Goal: Obtain resource: Download file/media

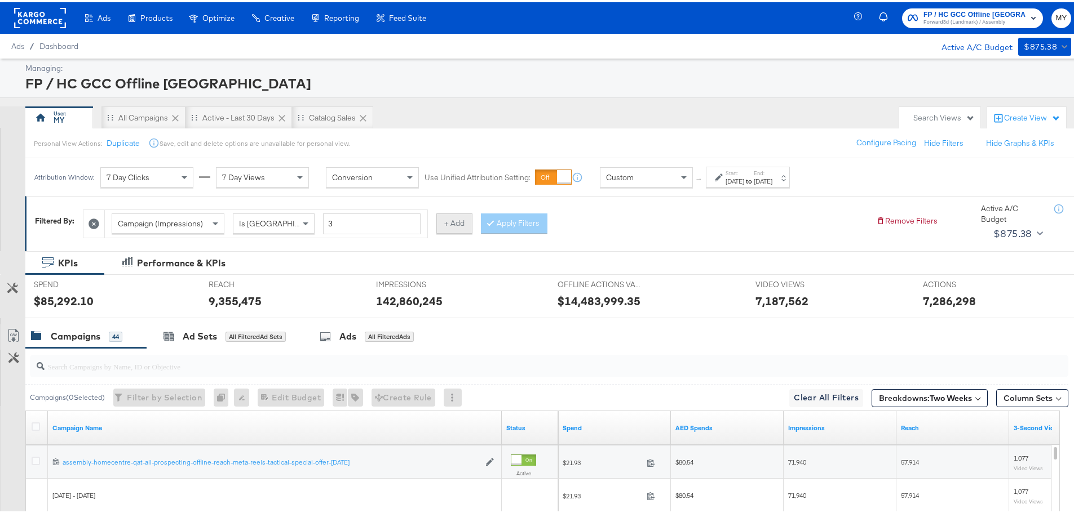
click at [354, 123] on button "+ Add" at bounding box center [454, 221] width 36 height 20
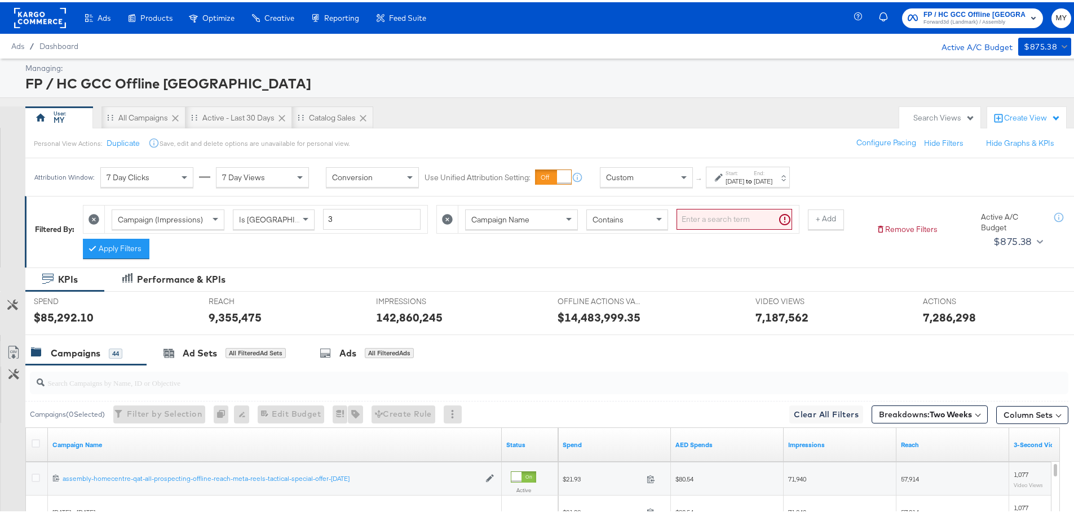
click at [354, 123] on input "search" at bounding box center [734, 217] width 116 height 21
type input "bed"
click at [354, 123] on strong "to" at bounding box center [749, 179] width 10 height 8
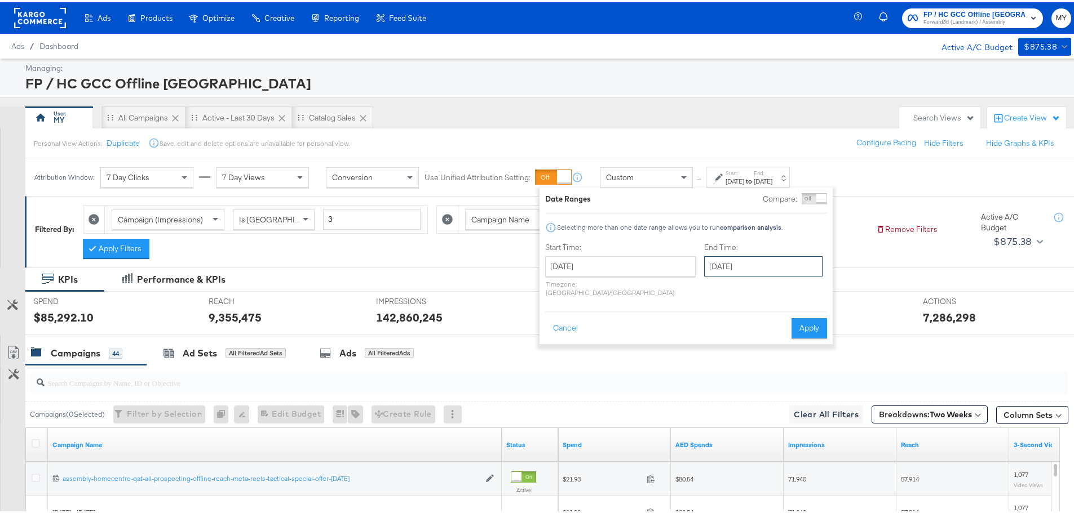
click at [354, 123] on input "[DATE]" at bounding box center [763, 264] width 118 height 20
click at [354, 123] on td "7" at bounding box center [755, 400] width 19 height 16
type input "[DATE]"
click at [354, 123] on button "Apply" at bounding box center [805, 326] width 36 height 20
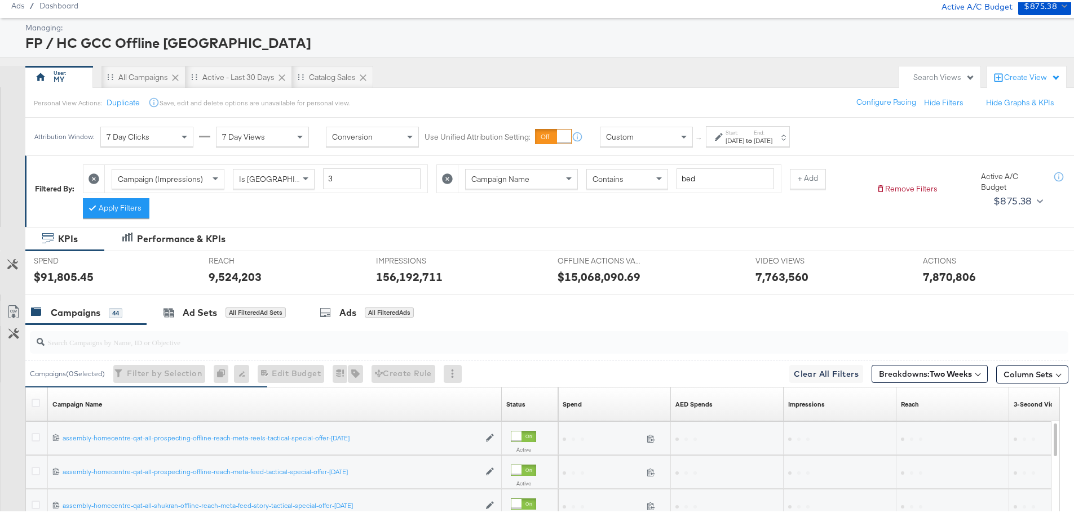
scroll to position [39, 0]
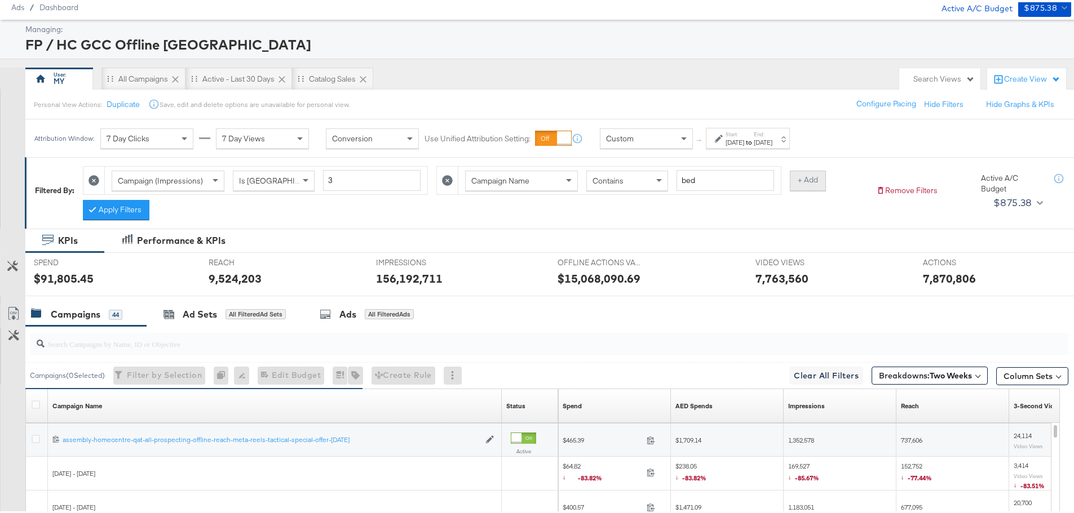
click at [354, 123] on button "+ Add" at bounding box center [808, 178] width 36 height 20
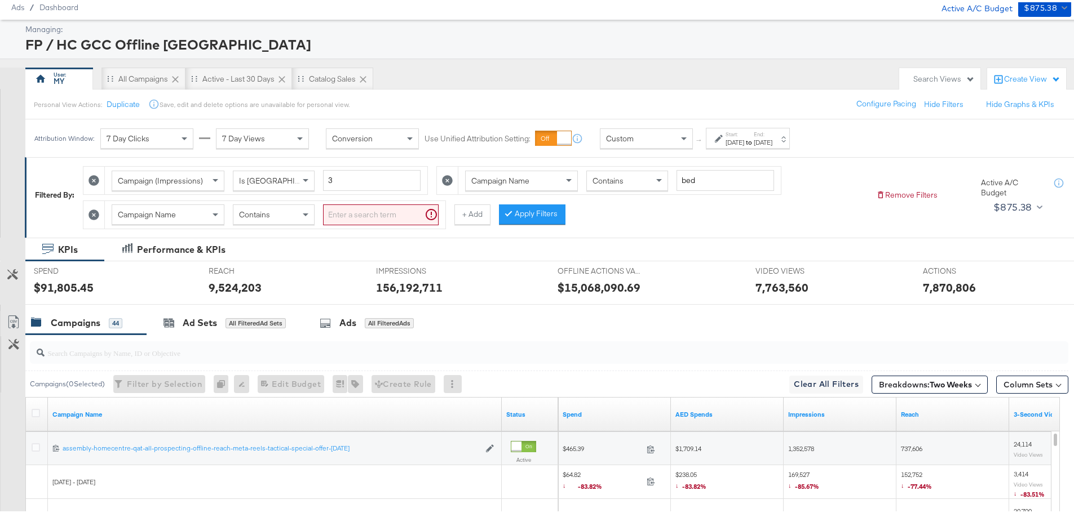
click at [354, 123] on input "search" at bounding box center [381, 212] width 116 height 21
type input "-om"
click at [354, 123] on span "Breakdowns: Two Weeks" at bounding box center [925, 382] width 93 height 11
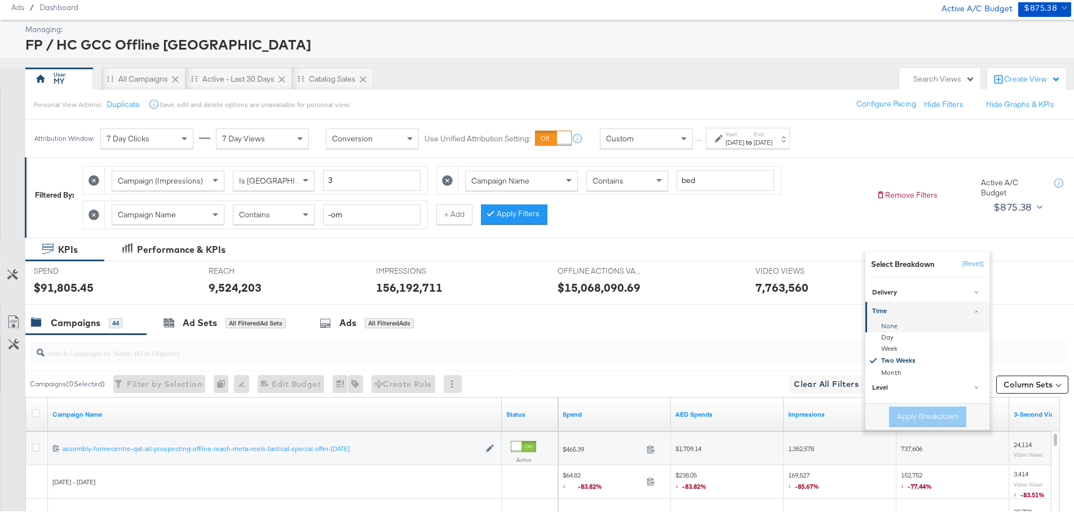
click at [354, 123] on div "None" at bounding box center [928, 323] width 122 height 11
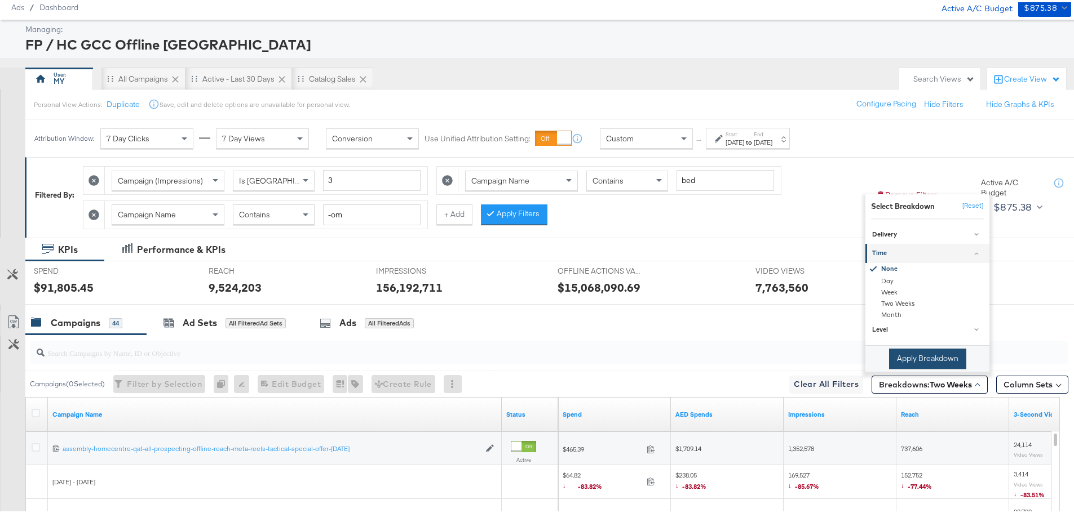
click at [354, 123] on button "Apply Breakdown" at bounding box center [927, 357] width 77 height 20
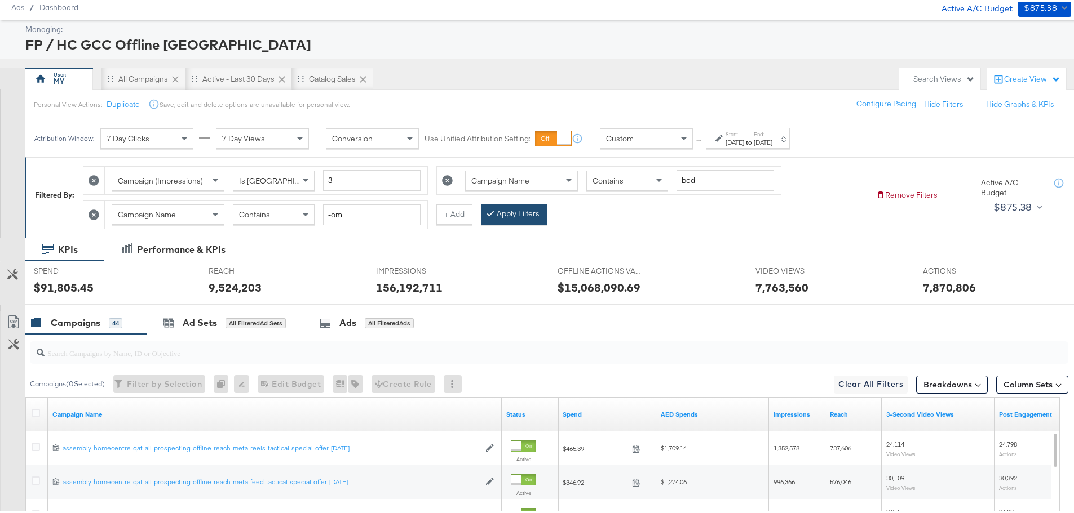
click at [354, 123] on button "Apply Filters" at bounding box center [514, 212] width 66 height 20
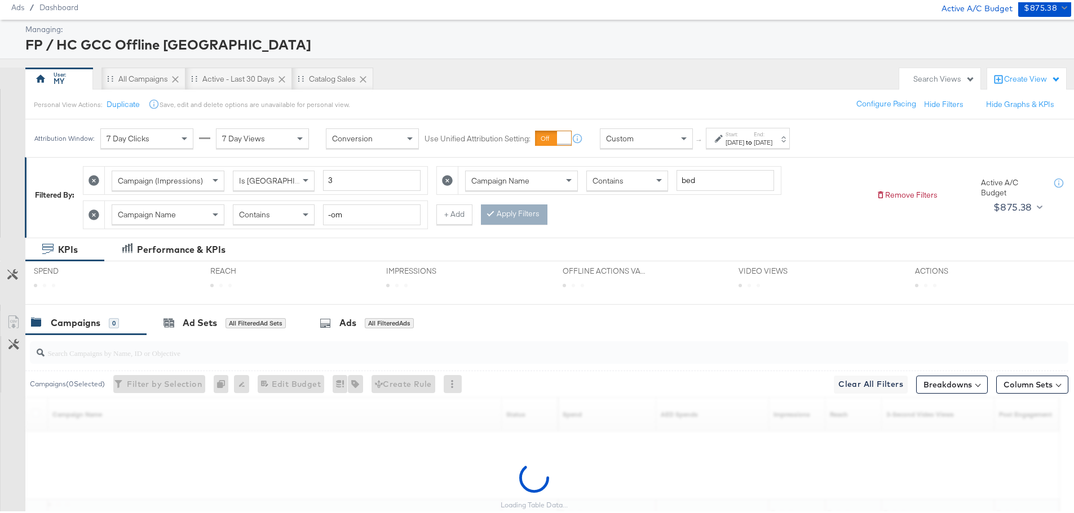
scroll to position [139, 0]
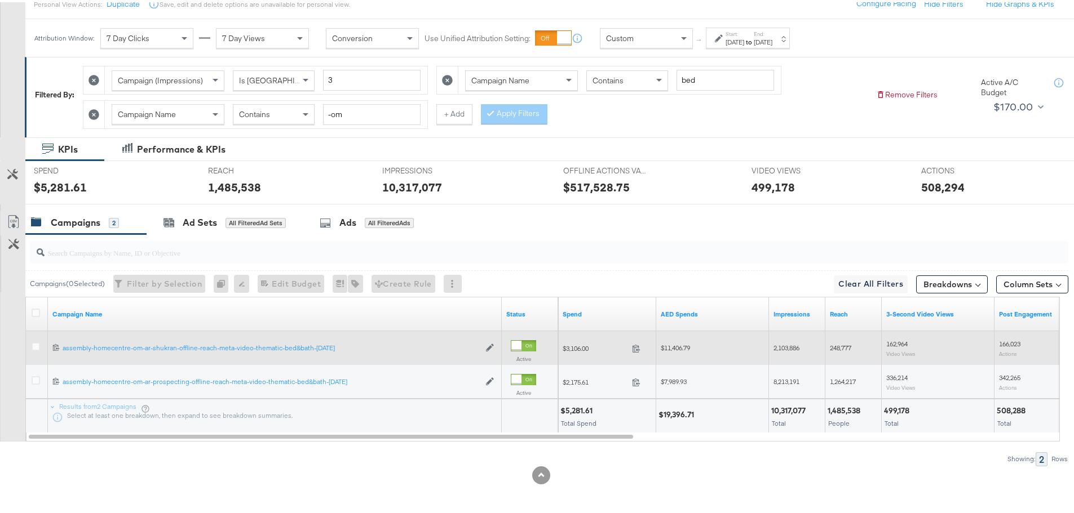
click at [354, 123] on span "$11,406.79" at bounding box center [674, 345] width 29 height 8
copy span "11,406.79"
click at [354, 123] on span "2,103,886" at bounding box center [786, 345] width 26 height 8
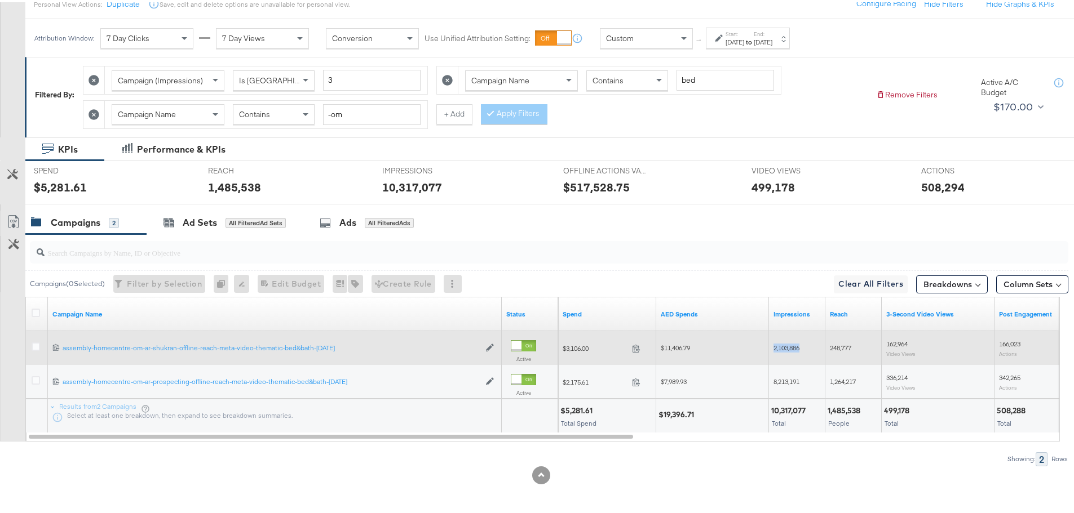
copy span "2,103,886"
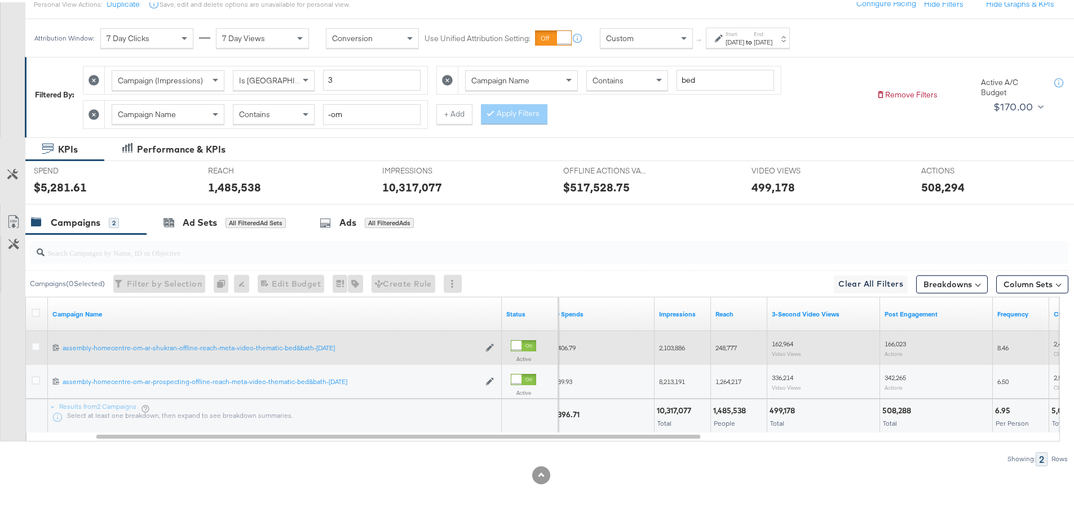
click at [354, 123] on span "248,777" at bounding box center [725, 345] width 21 height 8
copy span "248,777"
click at [354, 123] on span "162,964" at bounding box center [781, 342] width 21 height 8
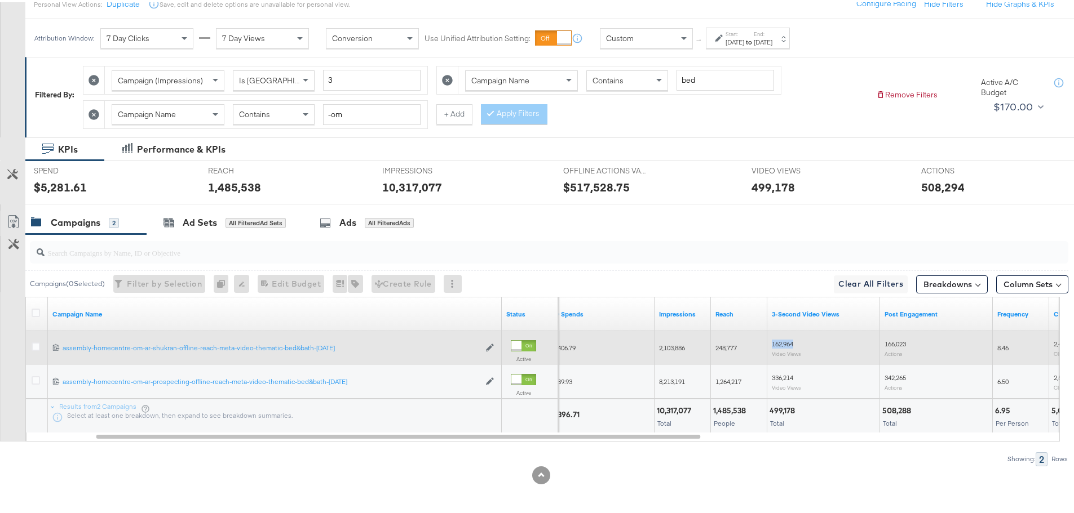
copy span "162,964"
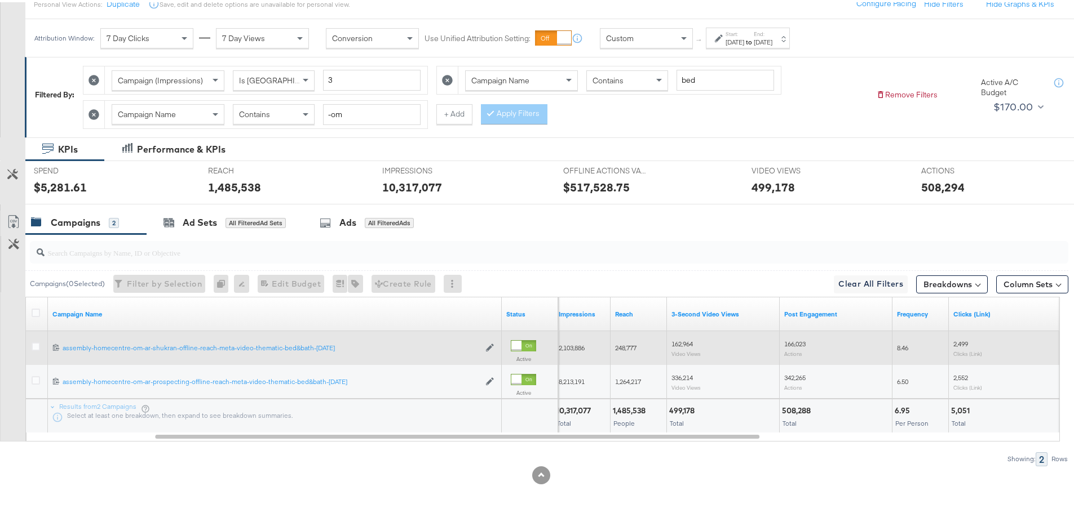
click at [354, 123] on div "166,023 Actions" at bounding box center [835, 346] width 113 height 26
copy span "166,023"
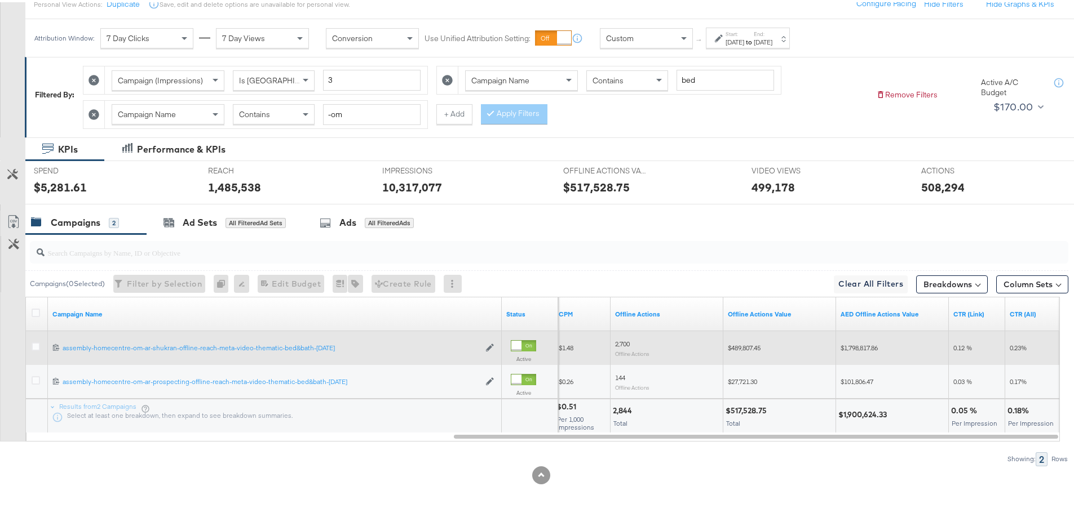
click at [354, 123] on span "$1,798,817.86" at bounding box center [858, 345] width 37 height 8
copy span "1,798,817.86"
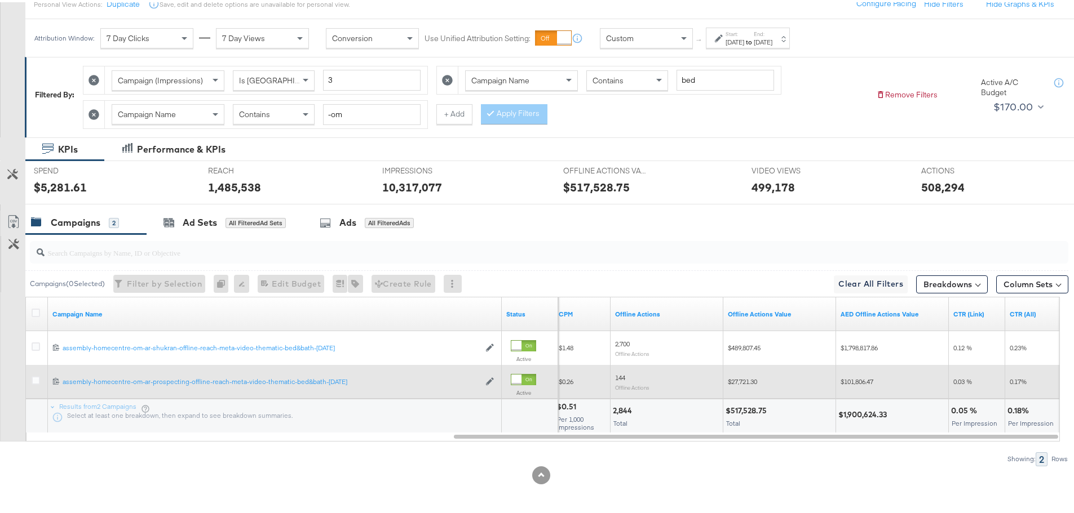
click at [354, 123] on span "$101,806.47" at bounding box center [856, 379] width 33 height 8
copy span "101,806.47"
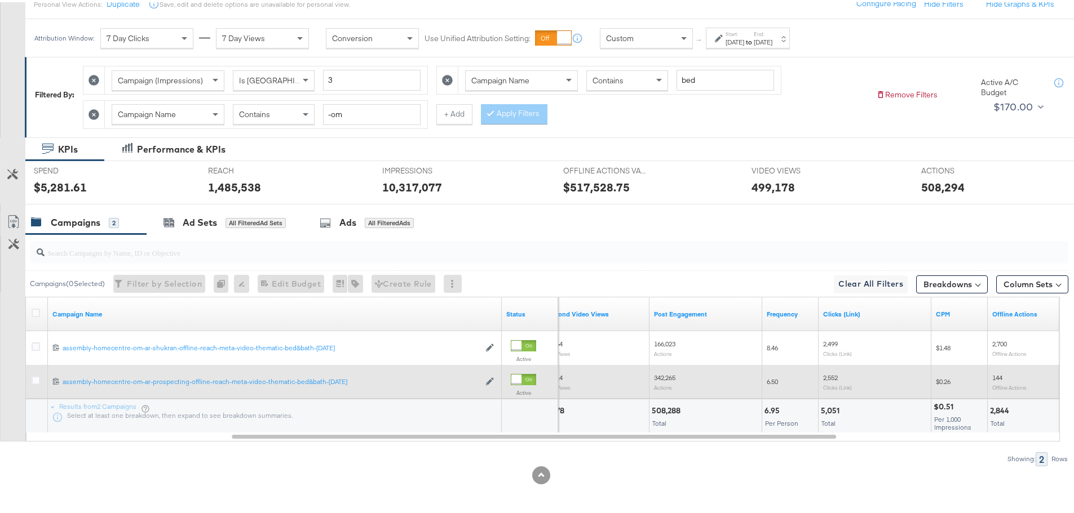
click at [354, 123] on span "342,265" at bounding box center [664, 375] width 21 height 8
copy span "342,265"
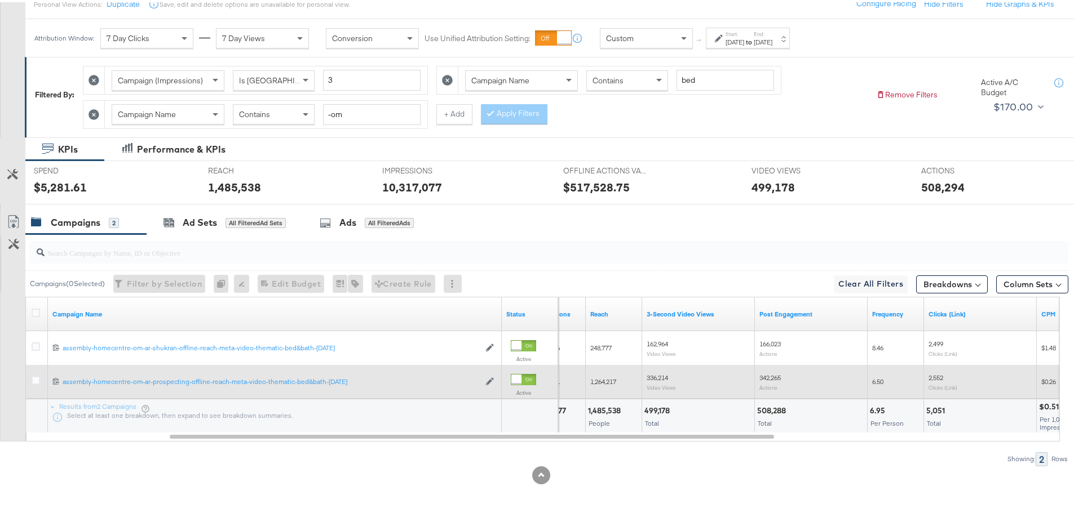
click at [354, 123] on span "336,214" at bounding box center [656, 375] width 21 height 8
copy span "336,214"
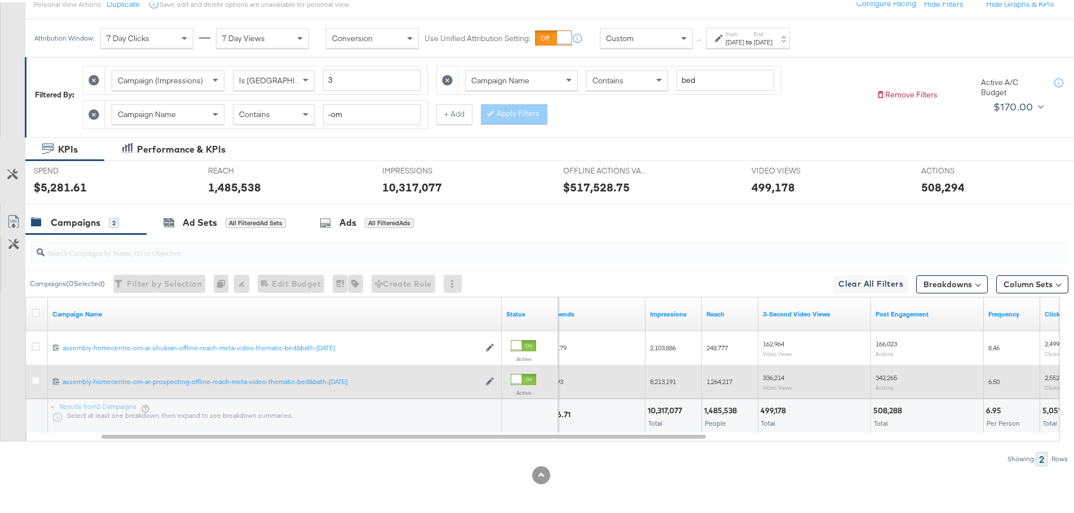
click at [354, 123] on span "1,264,217" at bounding box center [719, 379] width 26 height 8
copy span "1,264,217"
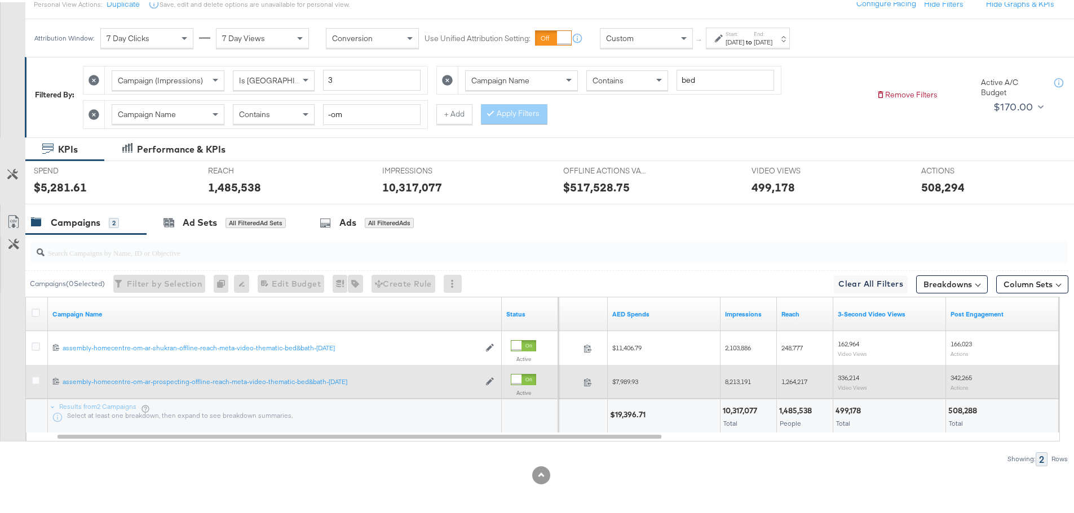
click at [354, 123] on div "8,213,191" at bounding box center [748, 380] width 56 height 18
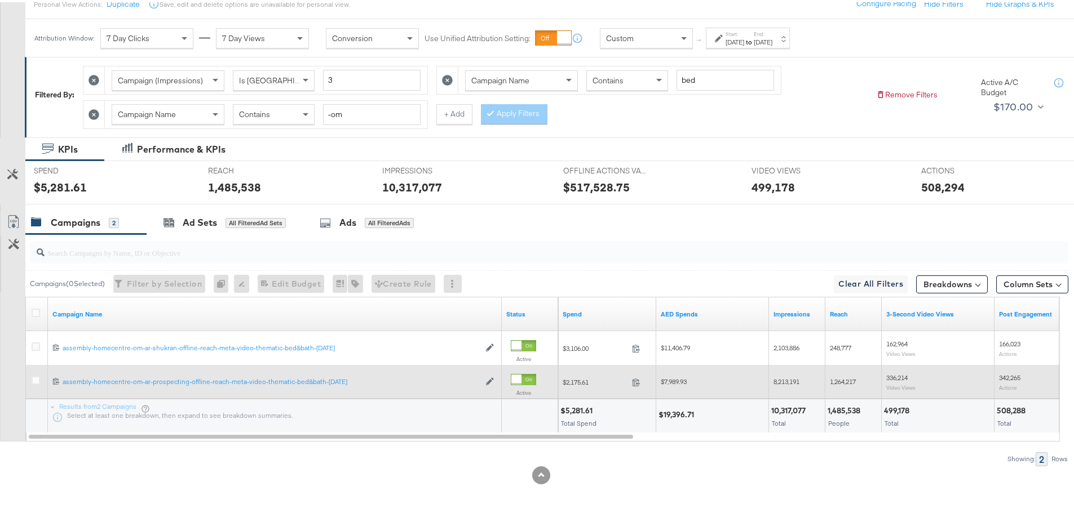
click at [354, 123] on div "$7,989.93" at bounding box center [712, 379] width 104 height 9
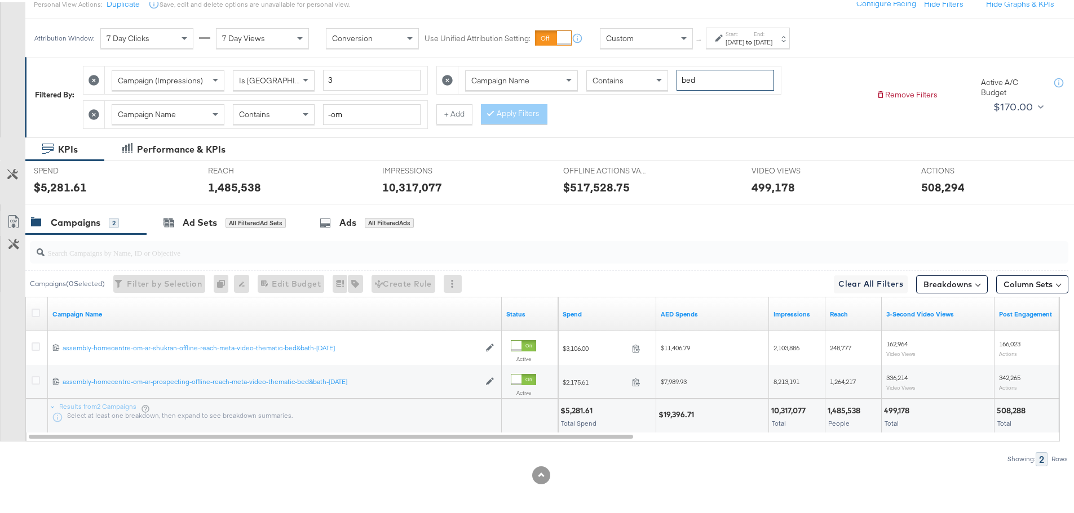
click at [354, 73] on input "bed" at bounding box center [724, 78] width 97 height 21
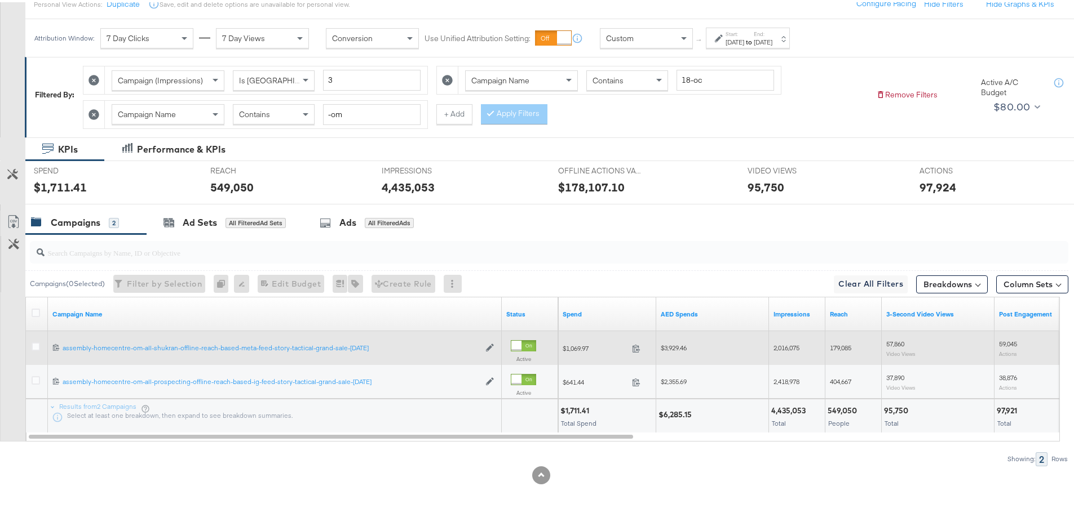
click at [354, 123] on span "$3,929.46" at bounding box center [673, 345] width 26 height 8
click at [354, 123] on span "2,016,075" at bounding box center [786, 345] width 26 height 8
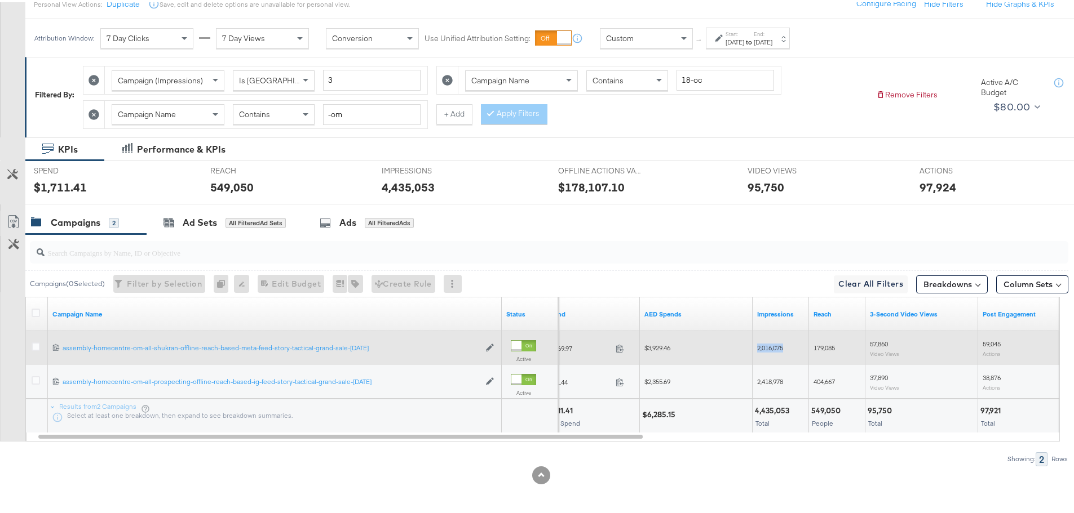
click at [354, 123] on div "2,016,075" at bounding box center [780, 346] width 56 height 18
click at [354, 123] on div "179,085" at bounding box center [837, 346] width 56 height 18
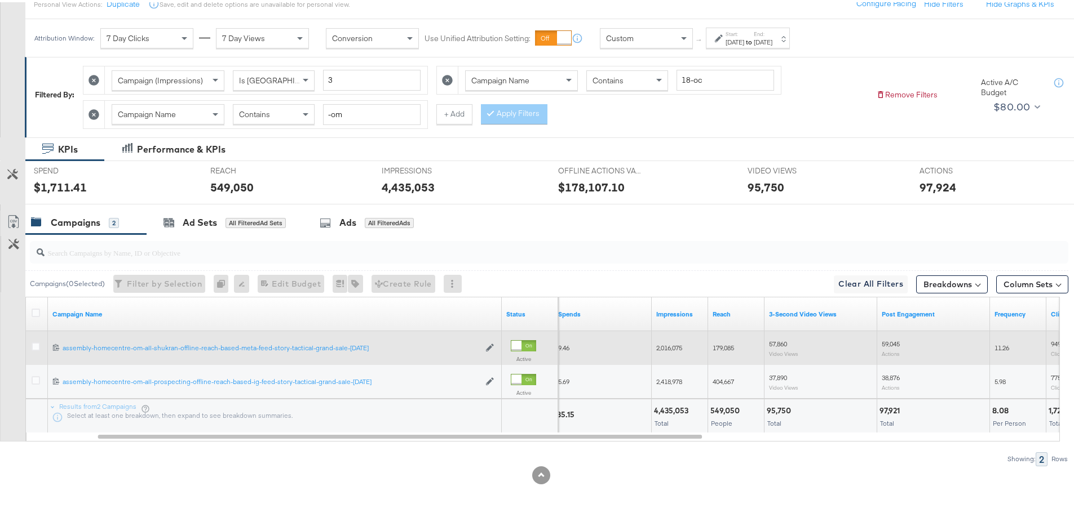
click at [354, 123] on span "57,860" at bounding box center [778, 342] width 18 height 8
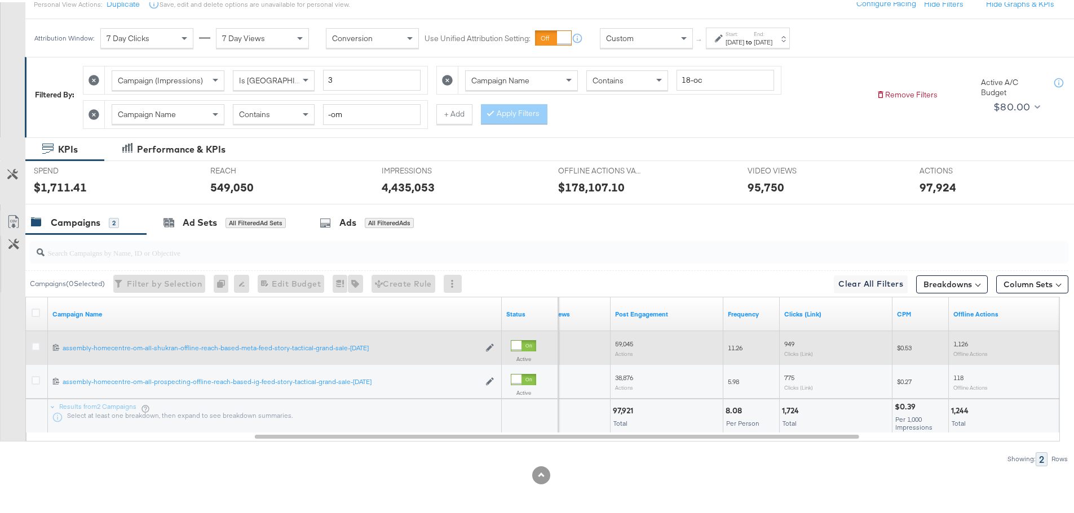
click at [354, 123] on span "59,045" at bounding box center [624, 342] width 18 height 8
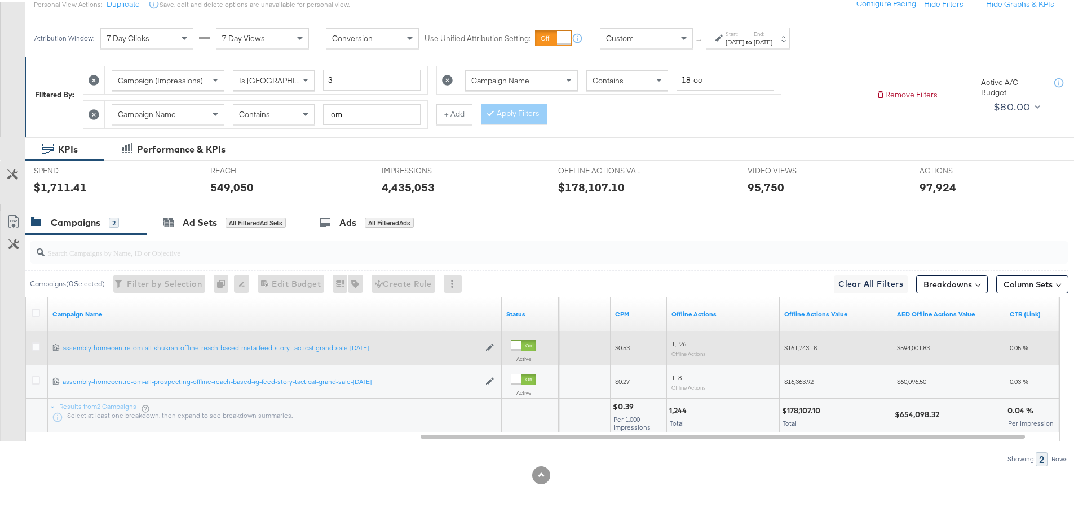
click at [354, 123] on span "$594,001.83" at bounding box center [913, 345] width 33 height 8
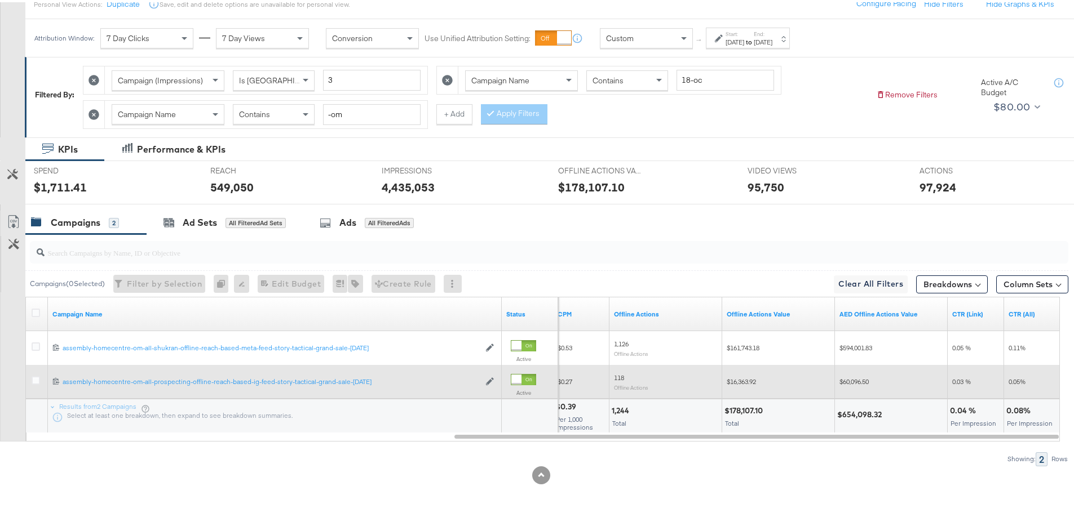
click at [354, 123] on span "$60,096.50" at bounding box center [853, 379] width 29 height 8
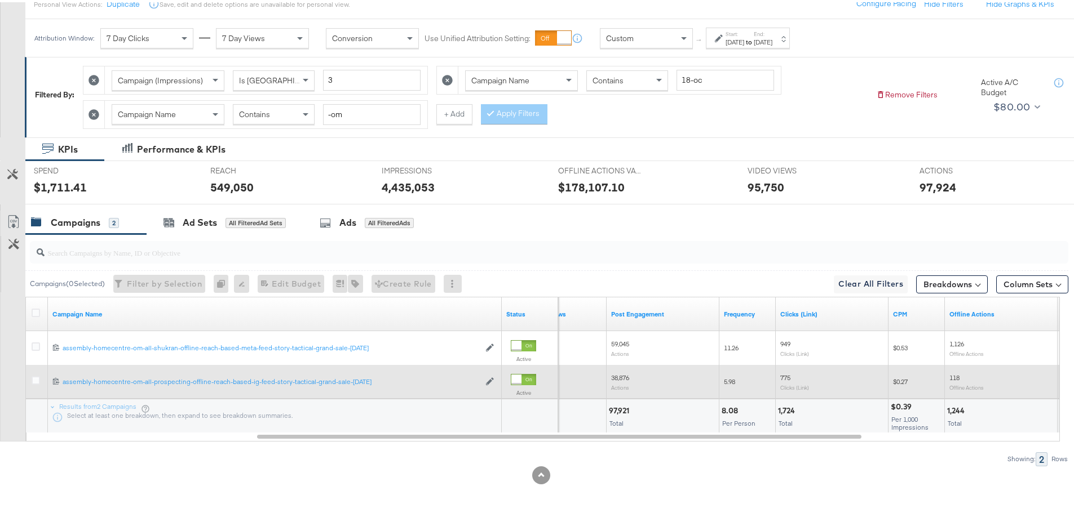
click at [354, 123] on span "38,876" at bounding box center [620, 375] width 18 height 8
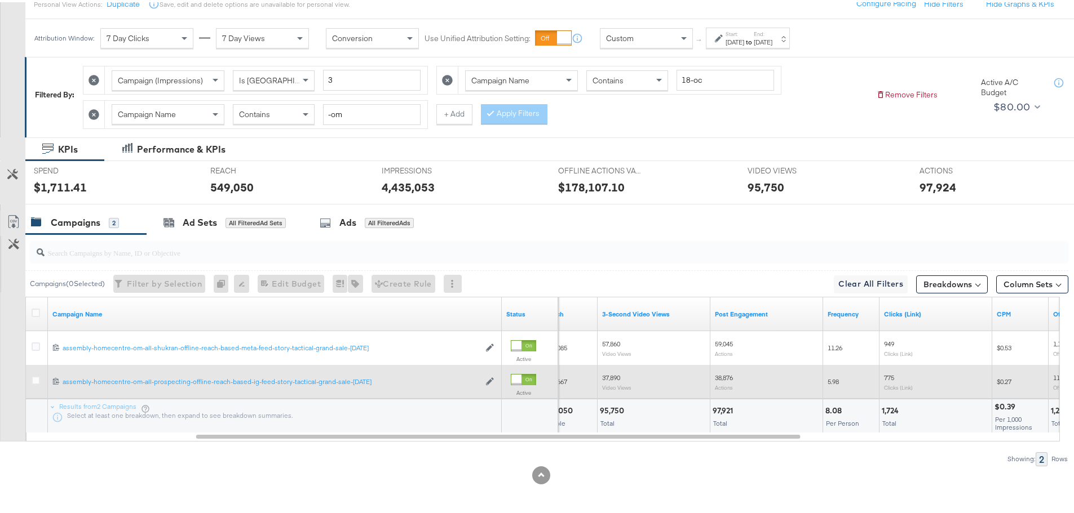
click at [354, 123] on span "37,890" at bounding box center [611, 375] width 18 height 8
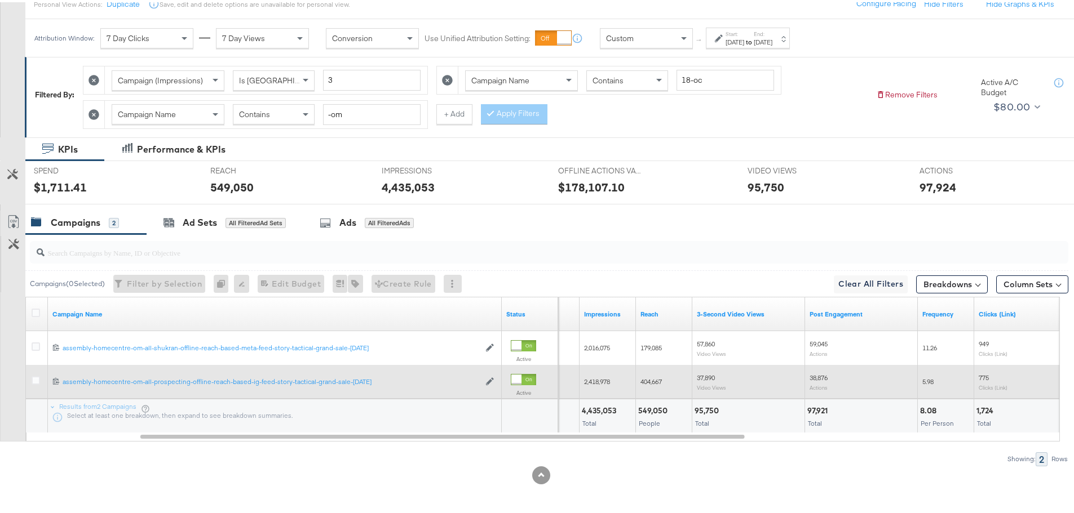
click at [354, 123] on span "404,667" at bounding box center [650, 379] width 21 height 8
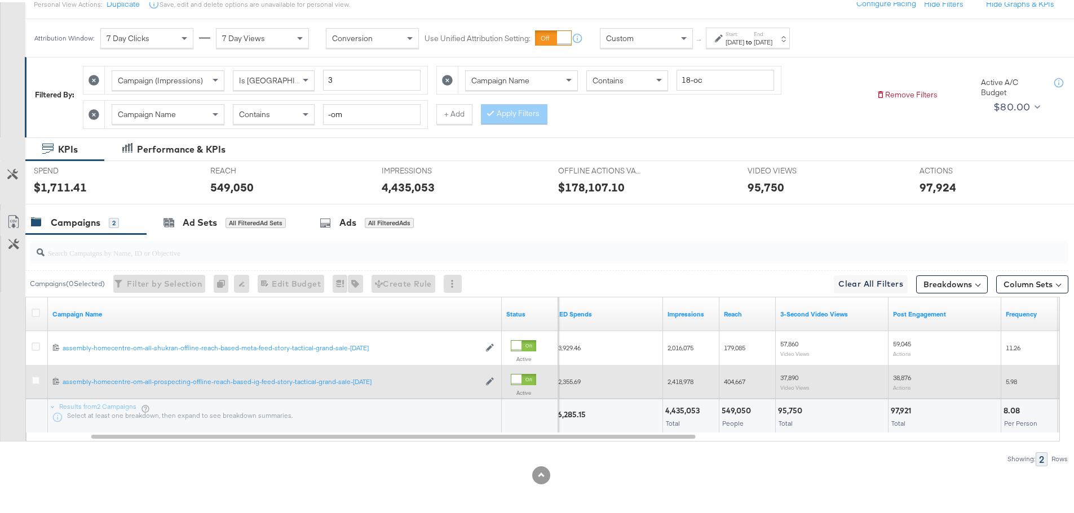
click at [354, 123] on span "2,418,978" at bounding box center [680, 379] width 26 height 8
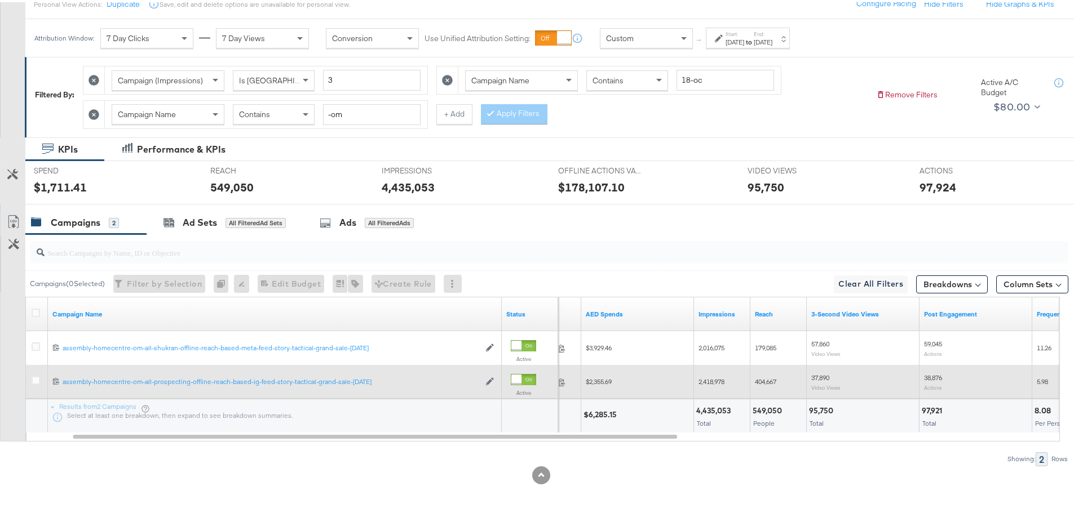
click at [354, 123] on span "$2,355.69" at bounding box center [599, 379] width 26 height 8
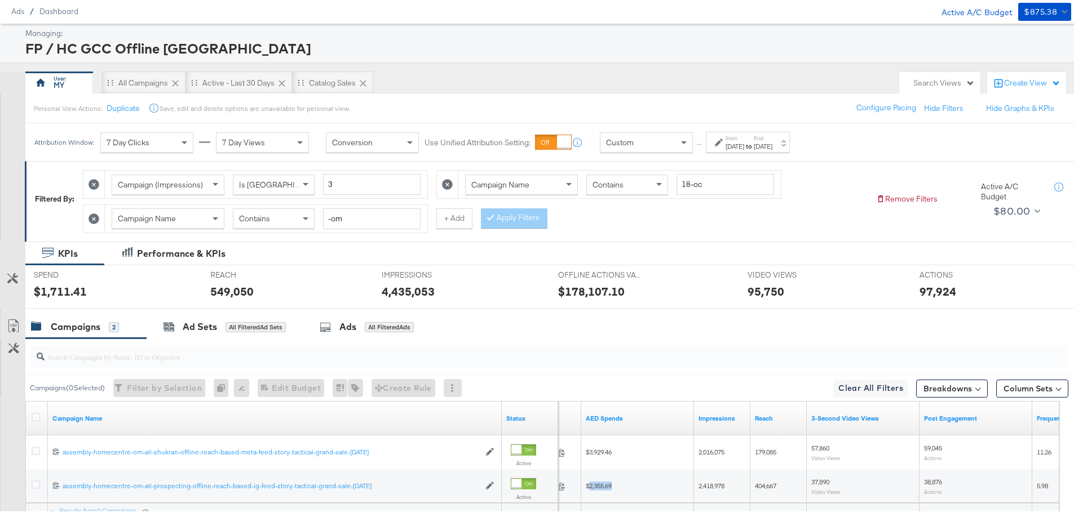
scroll to position [5, 0]
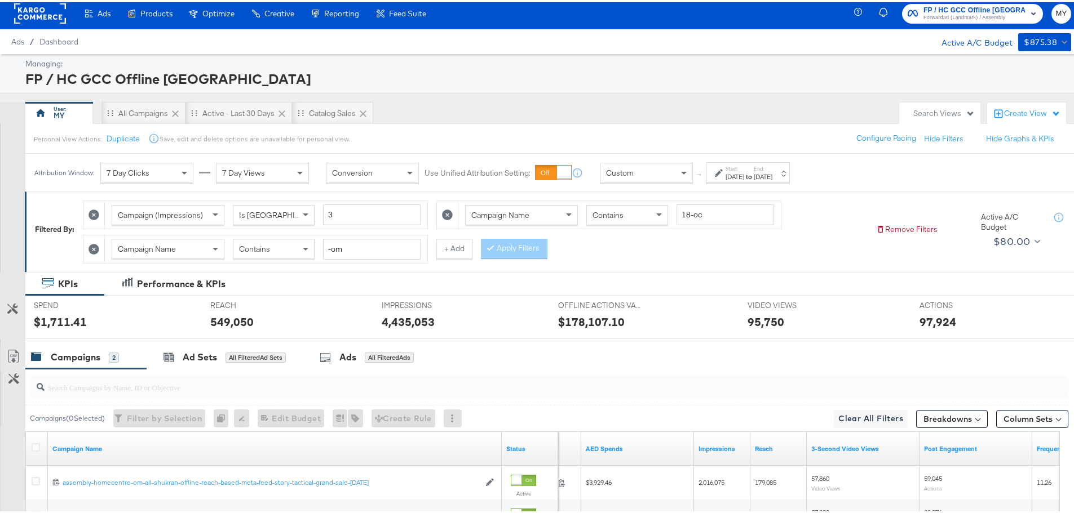
click at [96, 123] on icon at bounding box center [93, 247] width 11 height 11
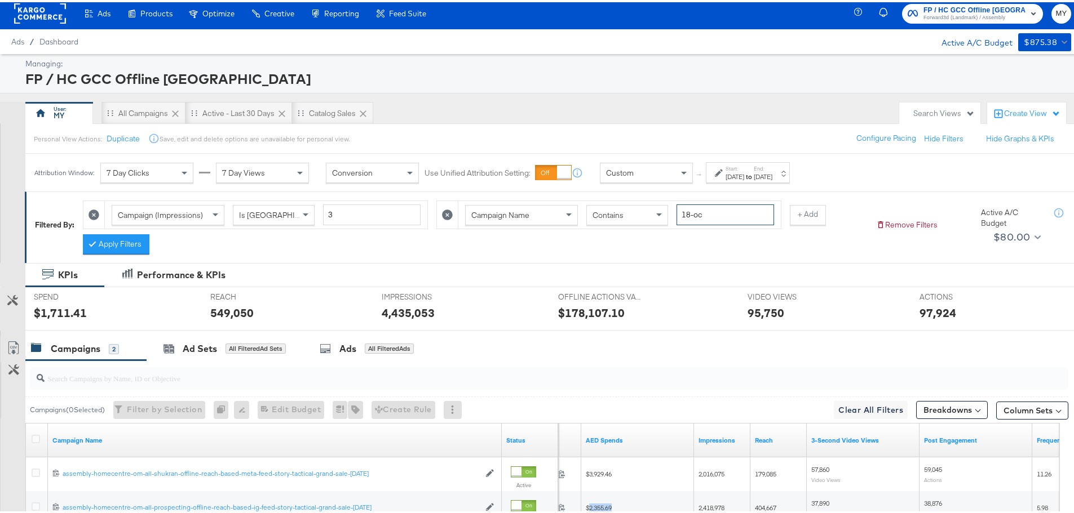
click at [354, 123] on input "18-oc" at bounding box center [724, 212] width 97 height 21
type input "bed"
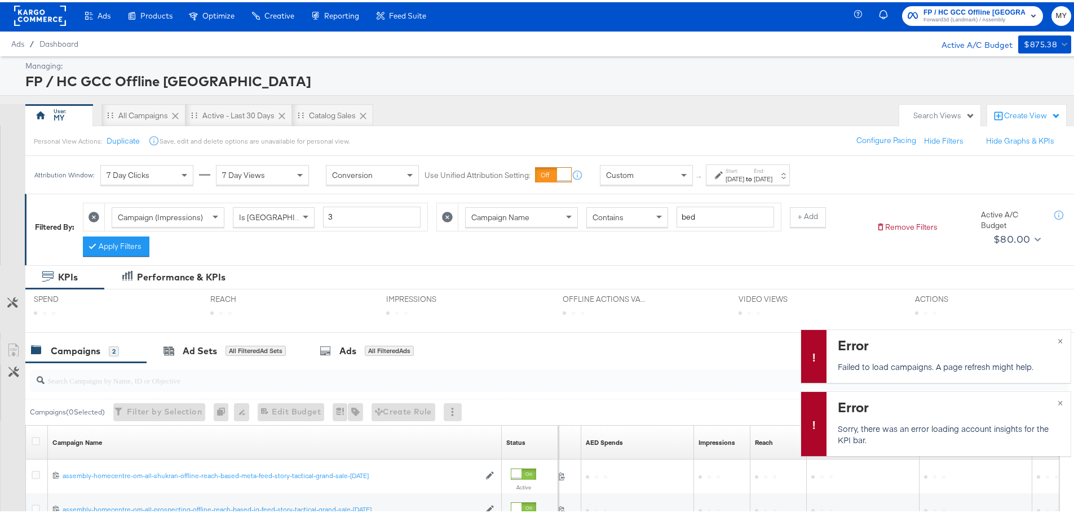
scroll to position [2, 0]
click at [110, 123] on button "Apply Filters" at bounding box center [116, 245] width 66 height 20
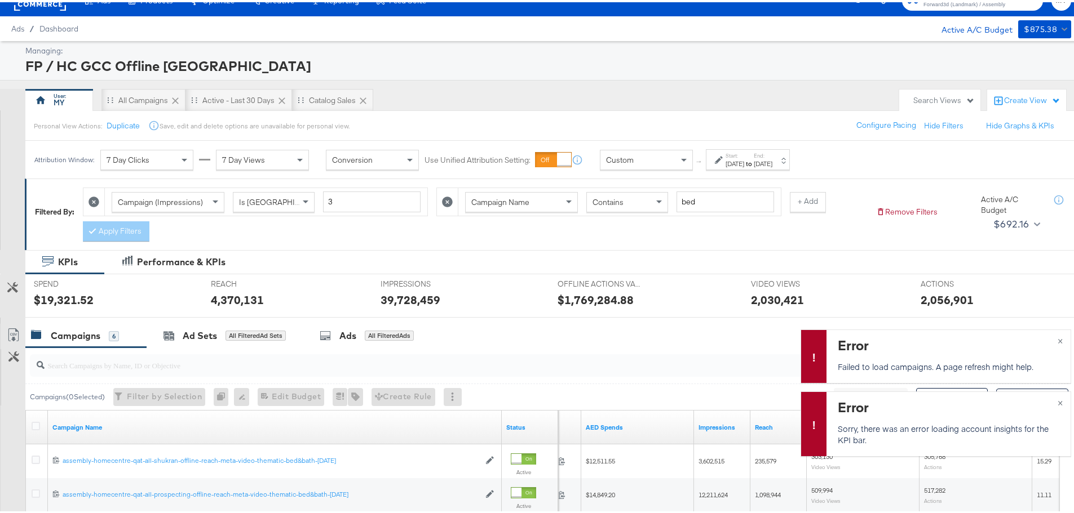
scroll to position [16, 0]
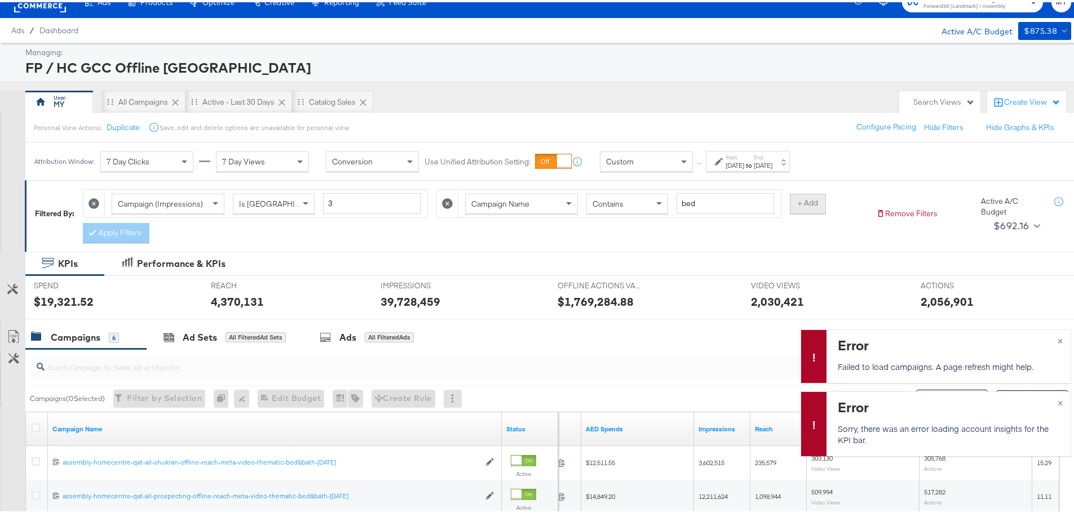
click at [354, 123] on button "+ Add" at bounding box center [808, 202] width 36 height 20
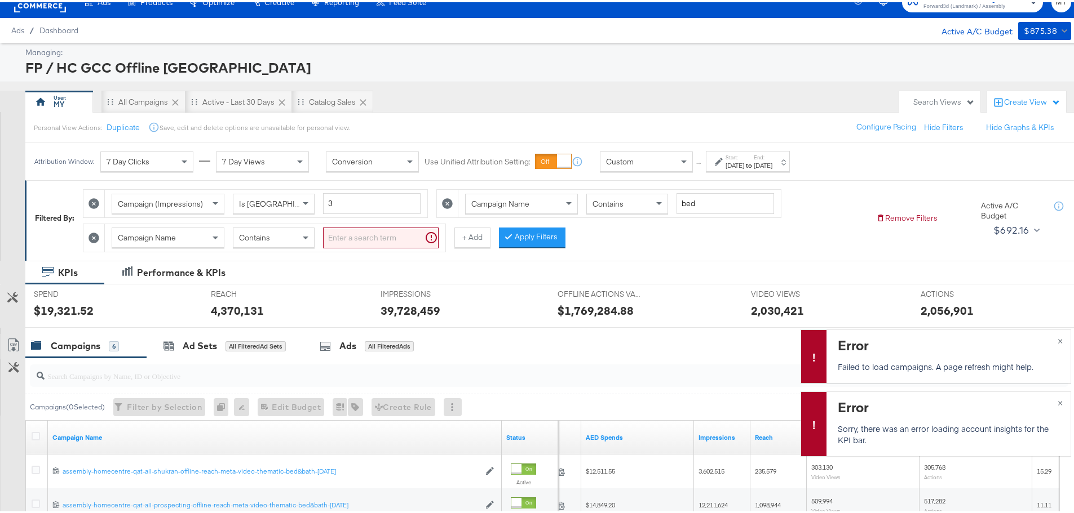
click at [354, 123] on input "search" at bounding box center [381, 235] width 116 height 21
type input "-ku"
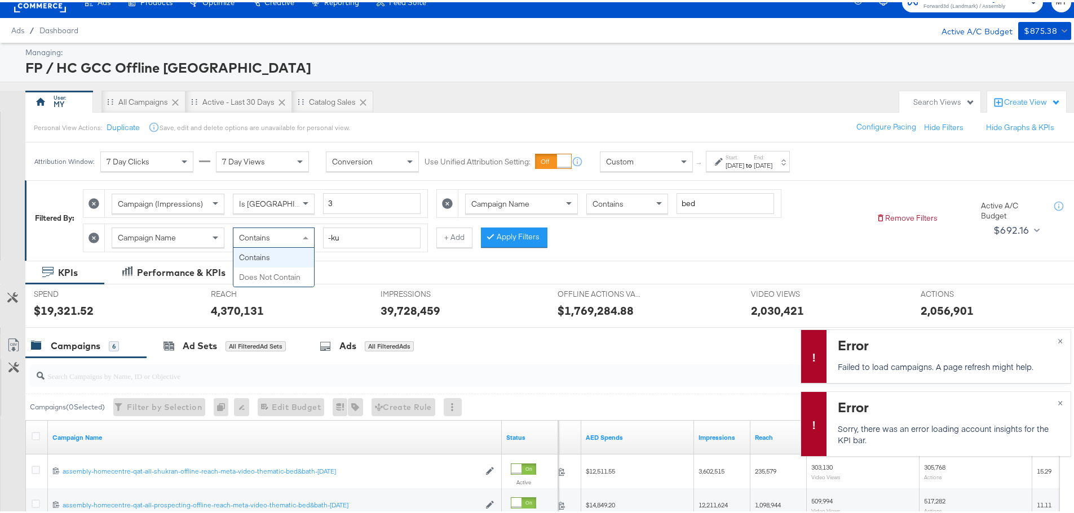
click at [268, 123] on span "Contains" at bounding box center [254, 235] width 31 height 10
click at [354, 123] on button "Apply Filters" at bounding box center [514, 235] width 66 height 20
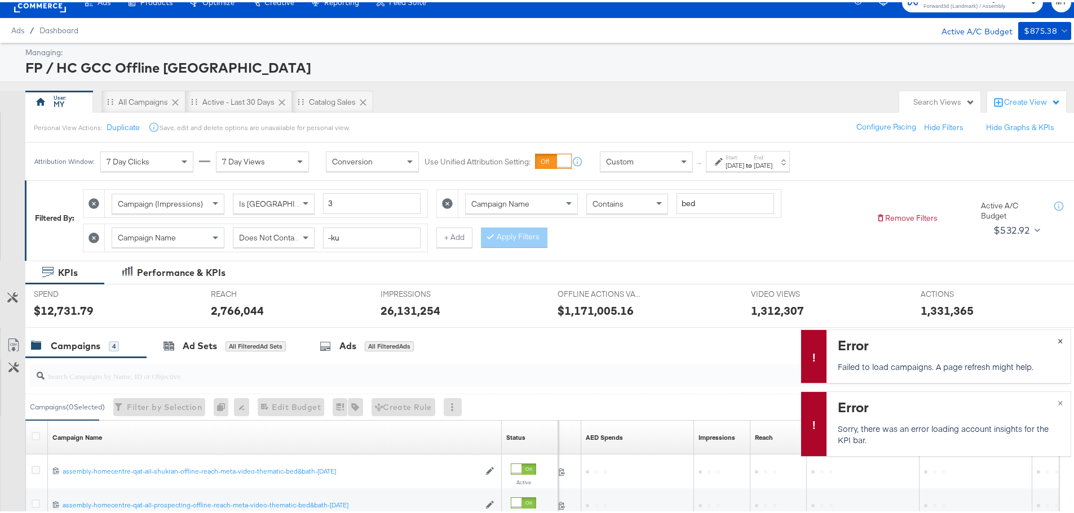
click at [354, 123] on span "×" at bounding box center [1059, 337] width 5 height 13
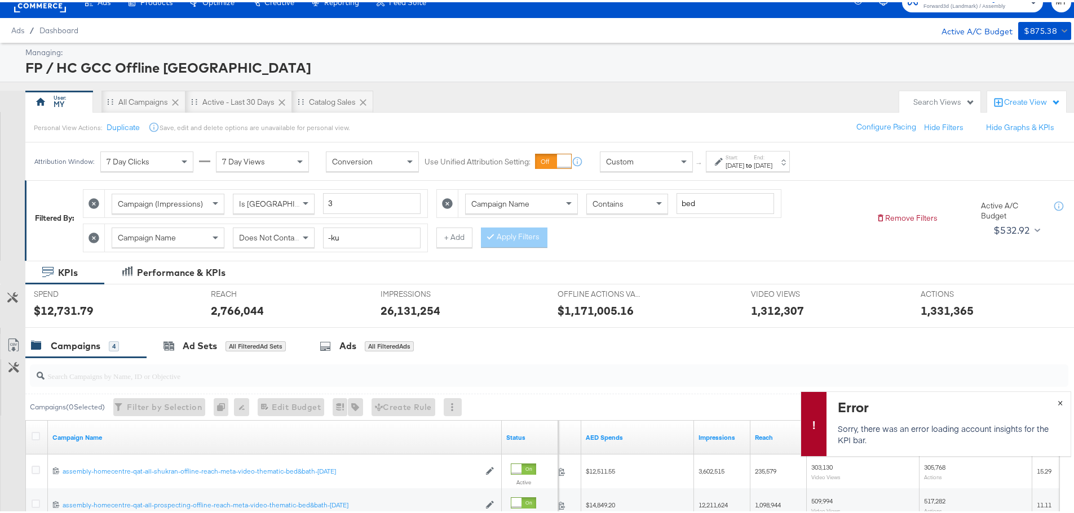
click at [354, 123] on button "×" at bounding box center [1059, 400] width 21 height 20
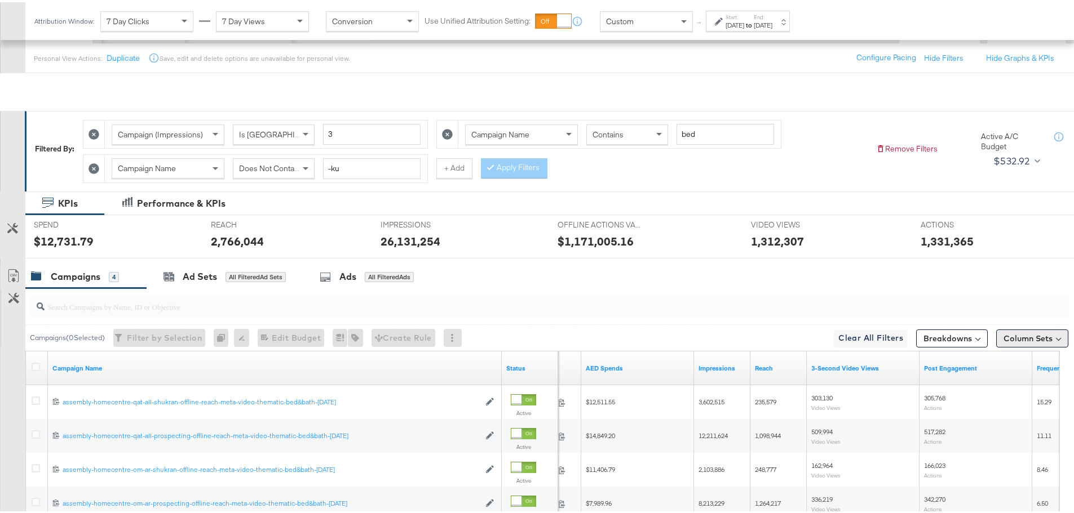
scroll to position [207, 0]
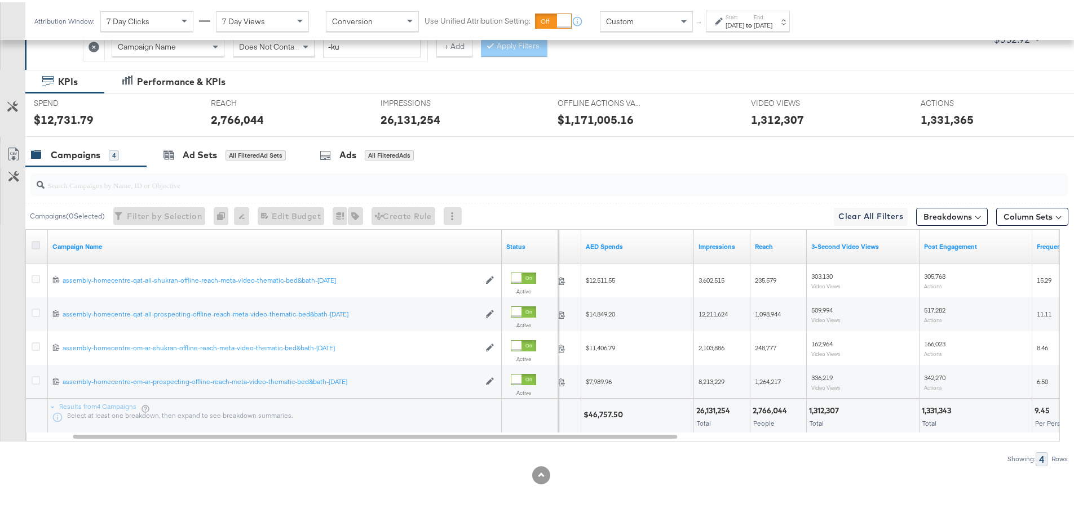
click at [35, 123] on icon at bounding box center [36, 243] width 8 height 8
click at [0, 0] on input "checkbox" at bounding box center [0, 0] width 0 height 0
click at [35, 123] on icon at bounding box center [36, 243] width 8 height 8
click at [0, 0] on input "checkbox" at bounding box center [0, 0] width 0 height 0
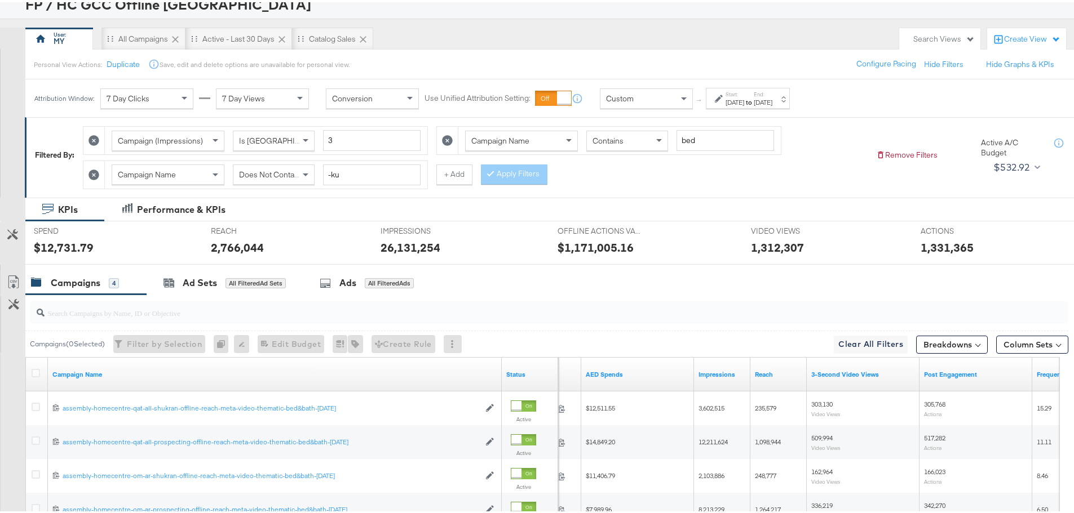
scroll to position [78, 0]
click at [354, 123] on button "+ Add" at bounding box center [454, 173] width 36 height 20
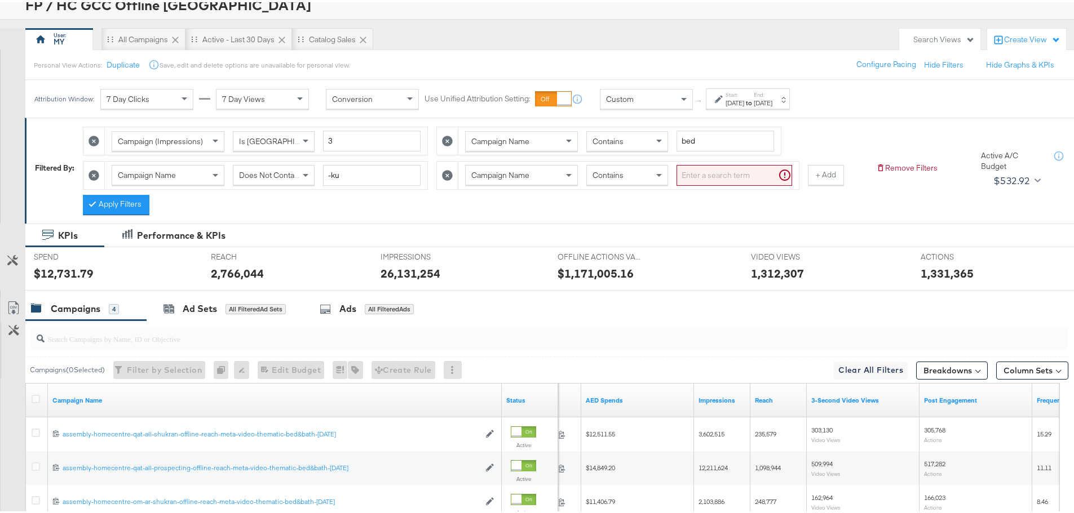
click at [354, 123] on input "search" at bounding box center [734, 173] width 116 height 21
type input "-qa"
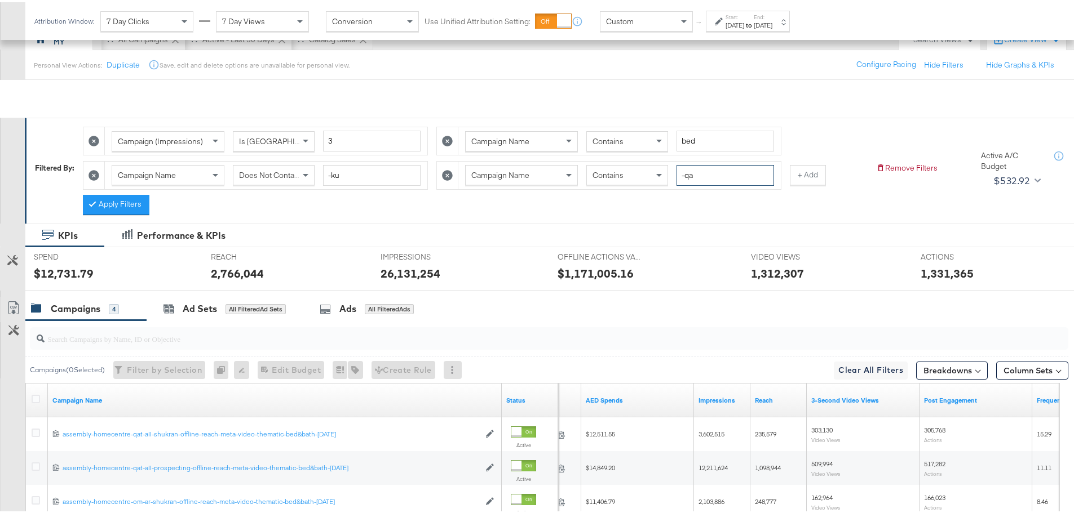
scroll to position [232, 0]
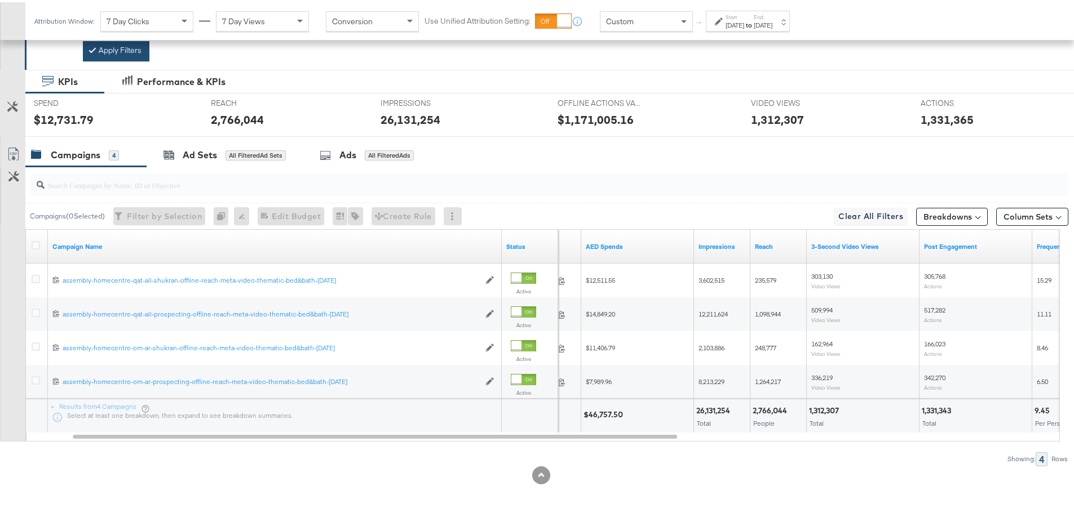
click at [122, 45] on button "Apply Filters" at bounding box center [116, 49] width 66 height 20
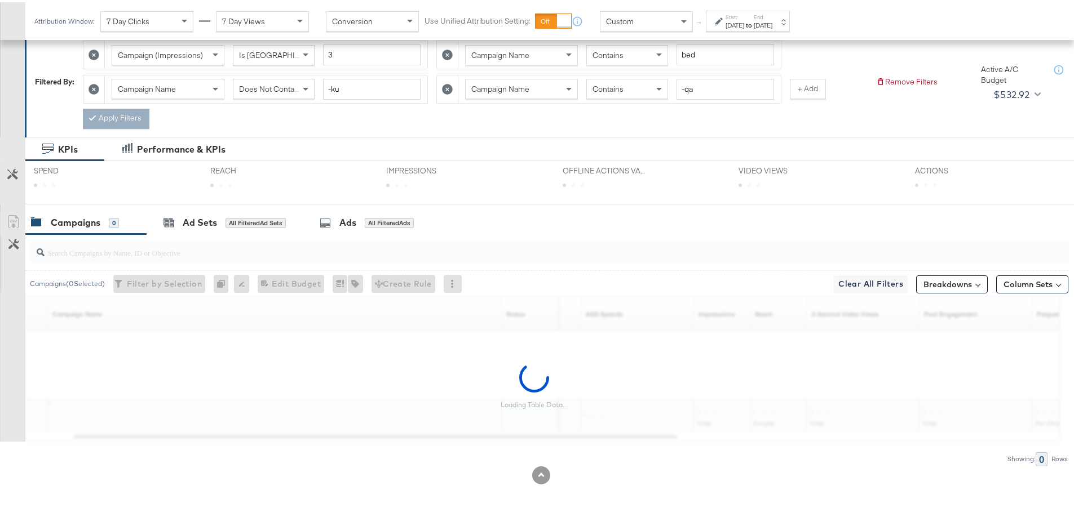
scroll to position [165, 0]
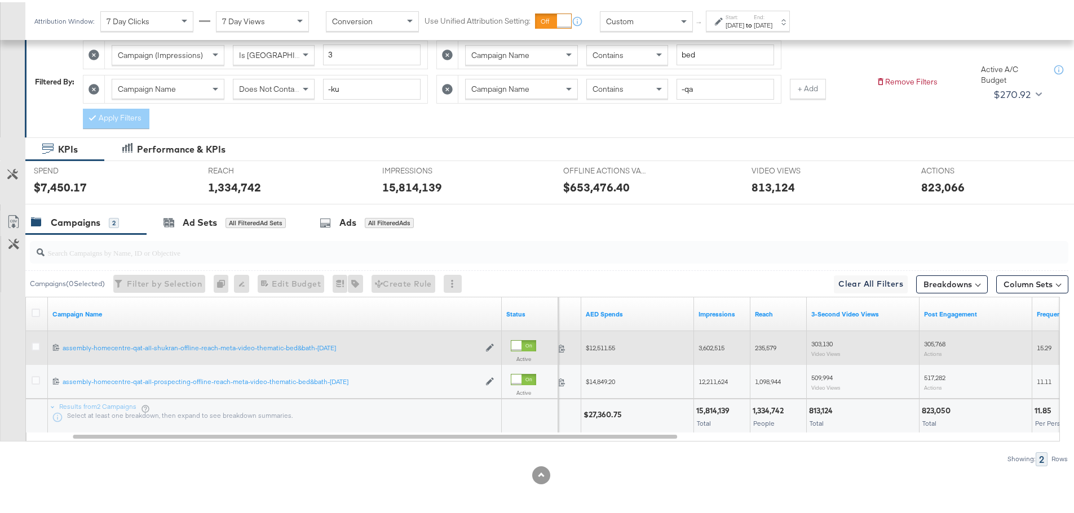
click at [354, 123] on span "$12,511.55" at bounding box center [600, 345] width 29 height 8
click at [354, 123] on span "3,602,515" at bounding box center [711, 345] width 26 height 8
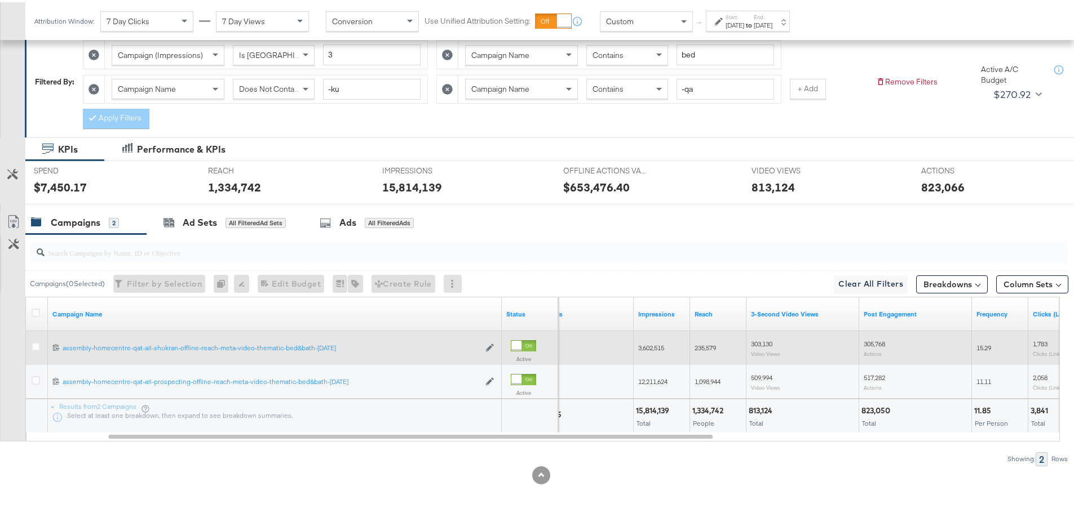
click at [354, 123] on span "235,579" at bounding box center [704, 345] width 21 height 8
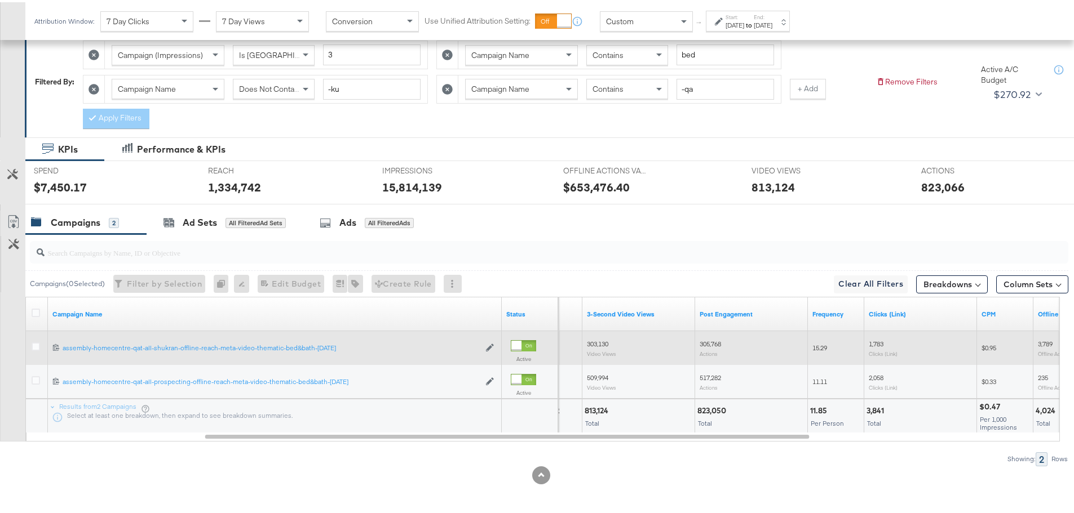
click at [354, 123] on span "303,130" at bounding box center [597, 342] width 21 height 8
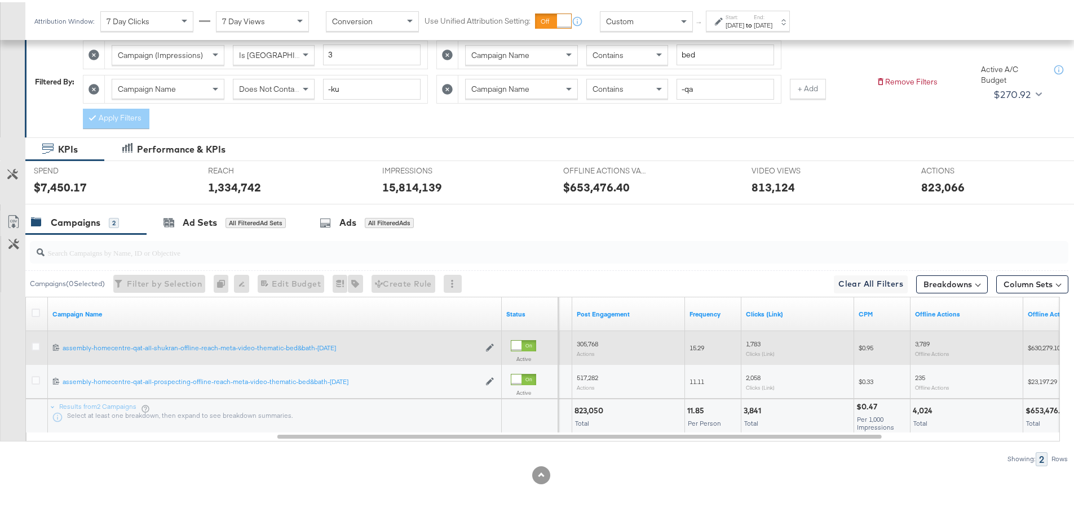
click at [354, 123] on span "305,768" at bounding box center [586, 342] width 21 height 8
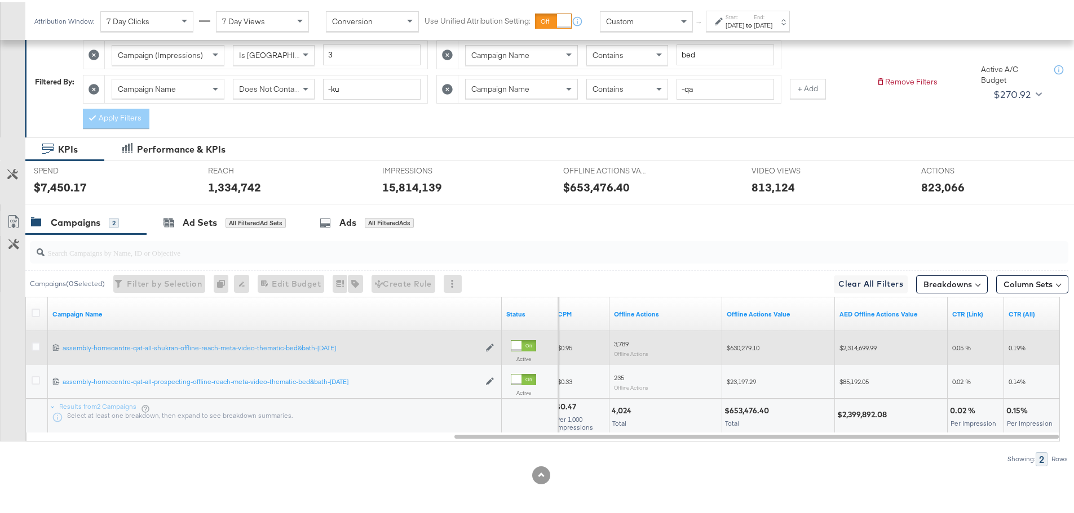
click at [354, 123] on div "$2,314,699.99" at bounding box center [891, 346] width 113 height 18
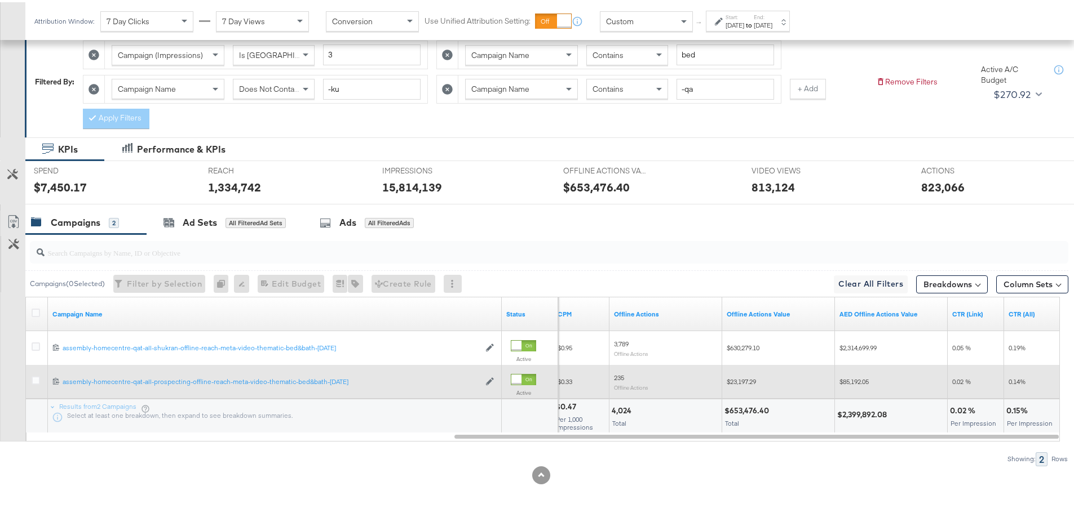
click at [354, 123] on span "$85,192.05" at bounding box center [853, 379] width 29 height 8
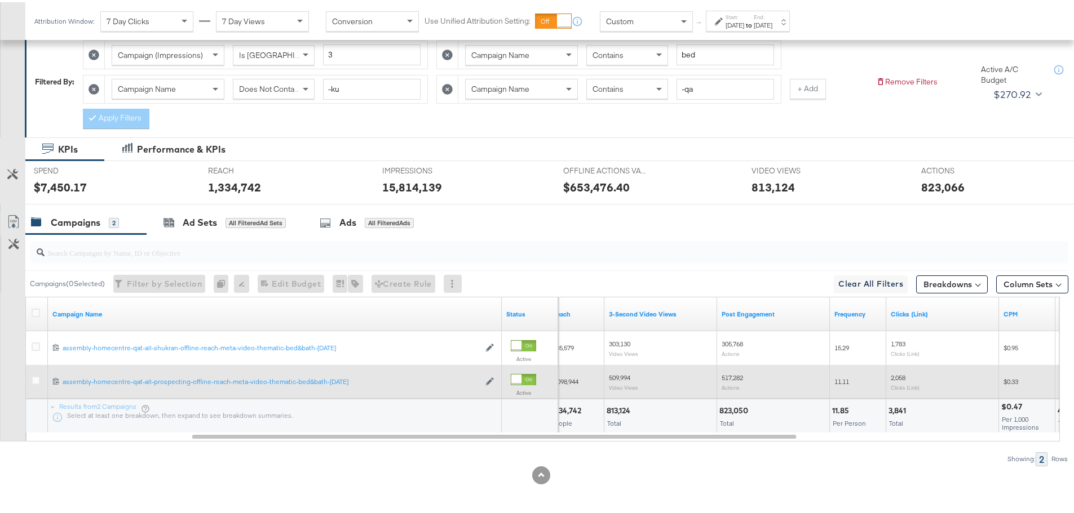
click at [354, 123] on sub "Actions" at bounding box center [730, 385] width 18 height 7
click at [354, 123] on div "517,282 Actions" at bounding box center [773, 379] width 104 height 17
click at [354, 123] on span "517,282" at bounding box center [731, 375] width 21 height 8
click at [354, 123] on span "509,994" at bounding box center [619, 375] width 21 height 8
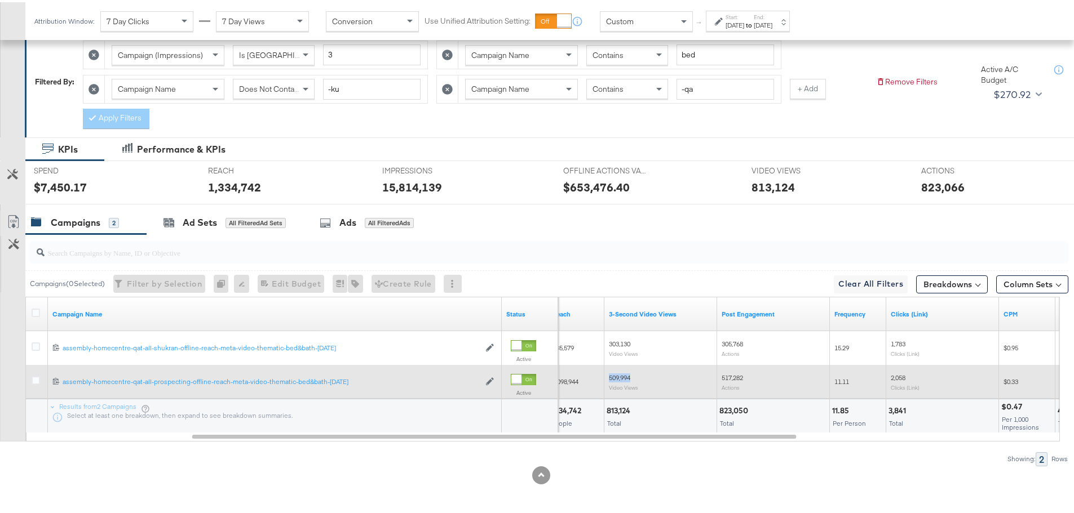
click at [354, 123] on span "509,994" at bounding box center [619, 375] width 21 height 8
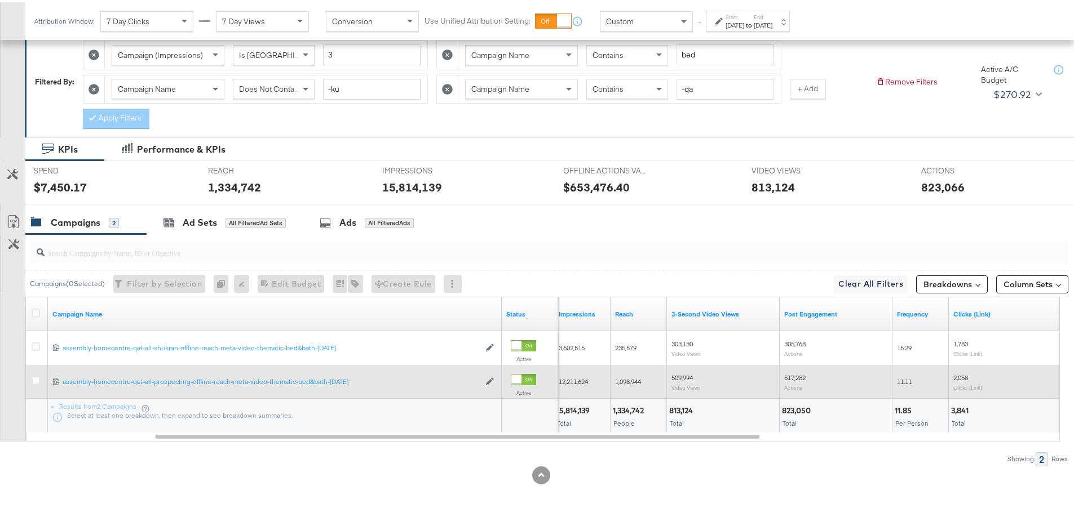
click at [354, 123] on span "1,098,944" at bounding box center [628, 379] width 26 height 8
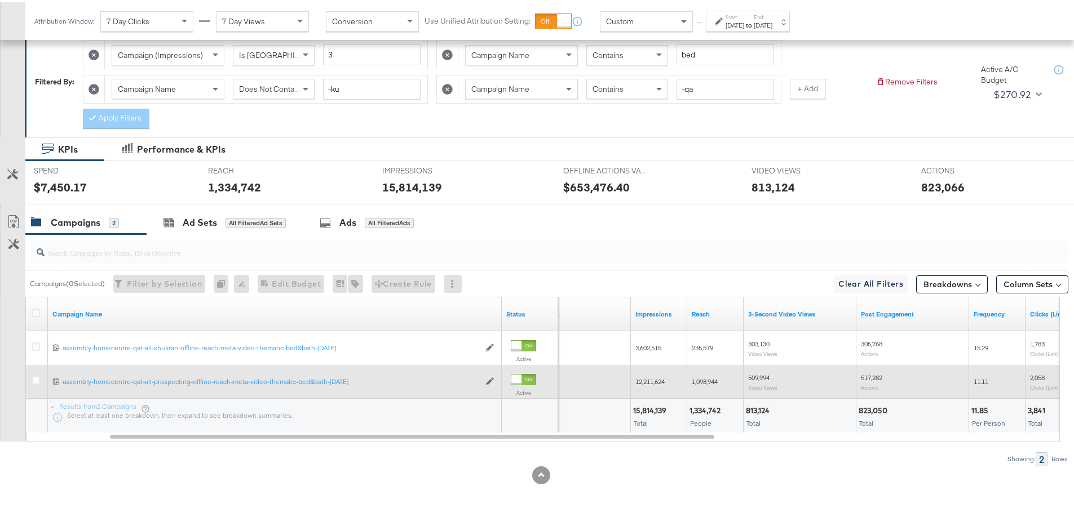
click at [354, 123] on span "12,211,624" at bounding box center [649, 379] width 29 height 8
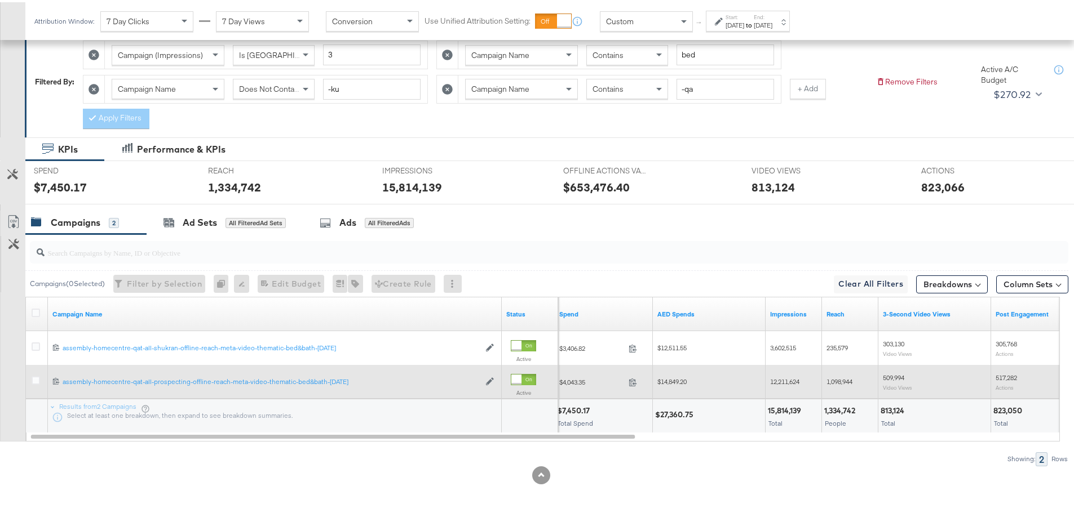
click at [354, 123] on span "$14,849.20" at bounding box center [671, 379] width 29 height 8
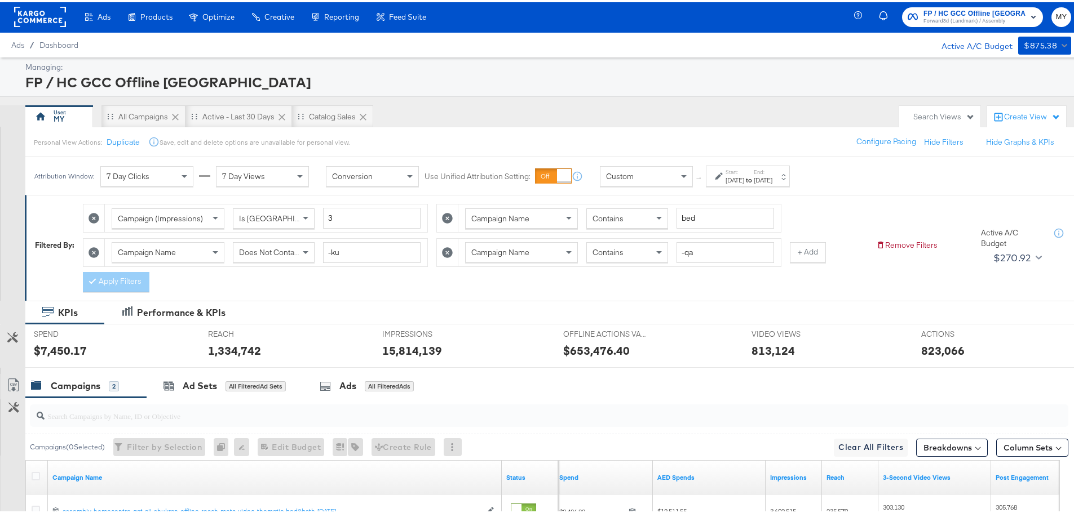
scroll to position [0, 0]
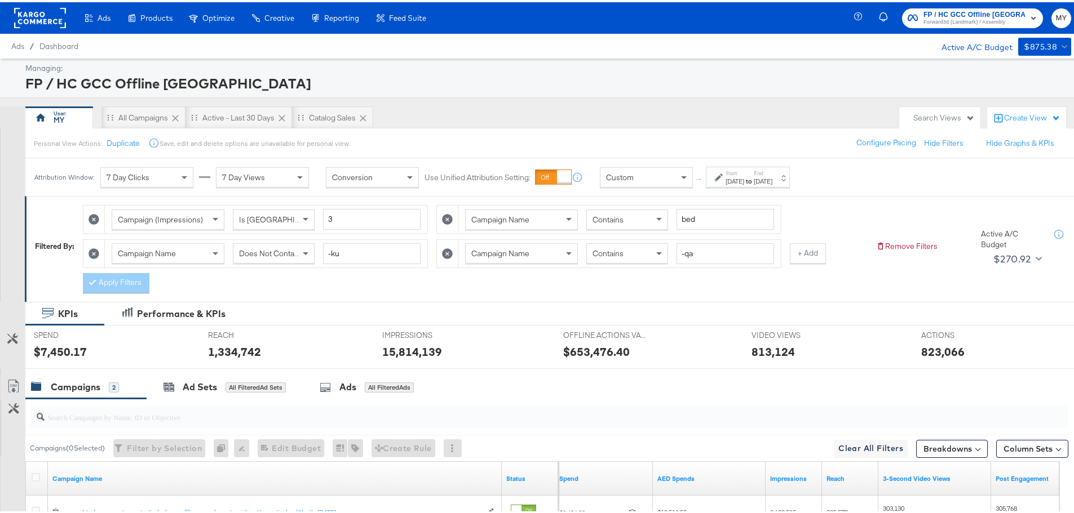
click at [354, 123] on icon at bounding box center [447, 251] width 11 height 11
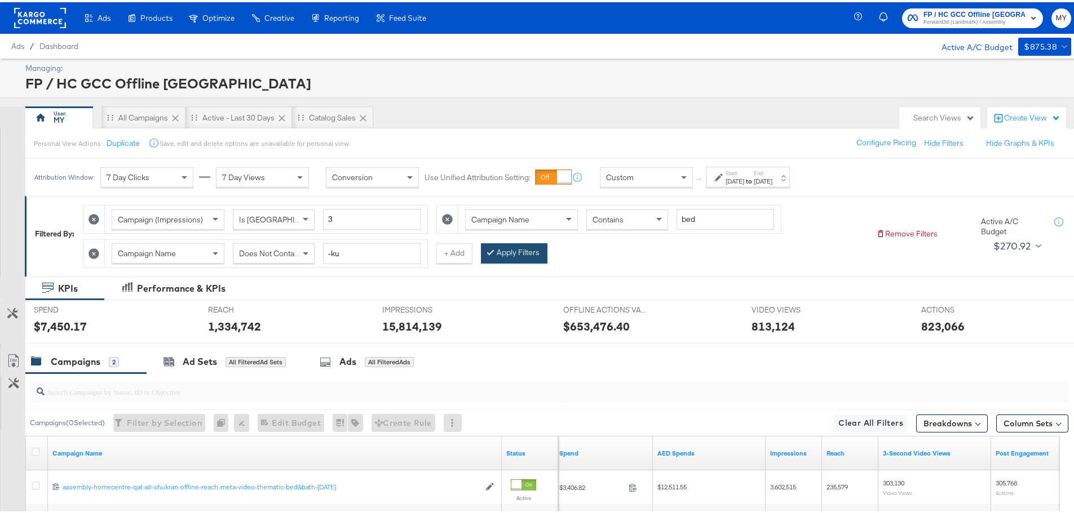
click at [354, 123] on button "Apply Filters" at bounding box center [514, 251] width 66 height 20
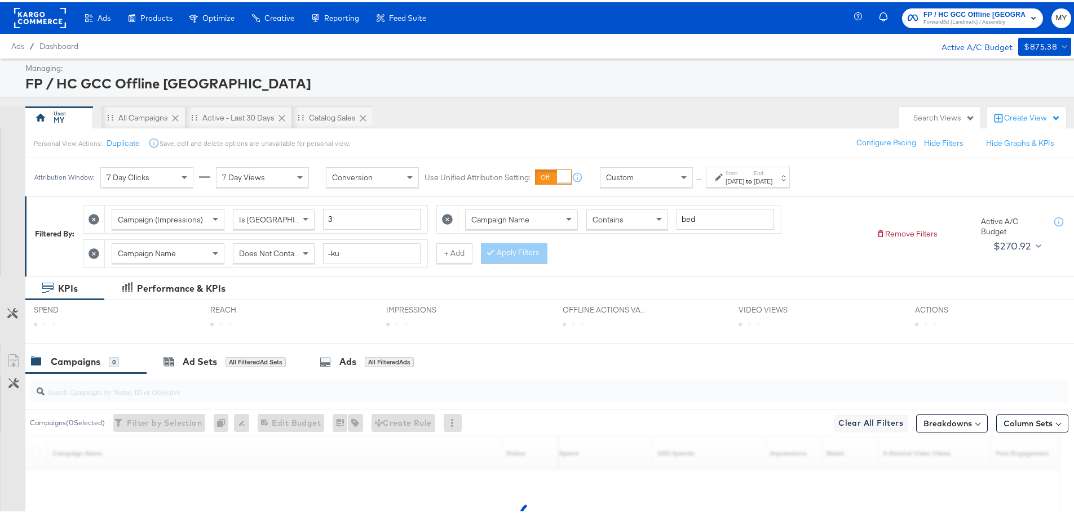
scroll to position [139, 0]
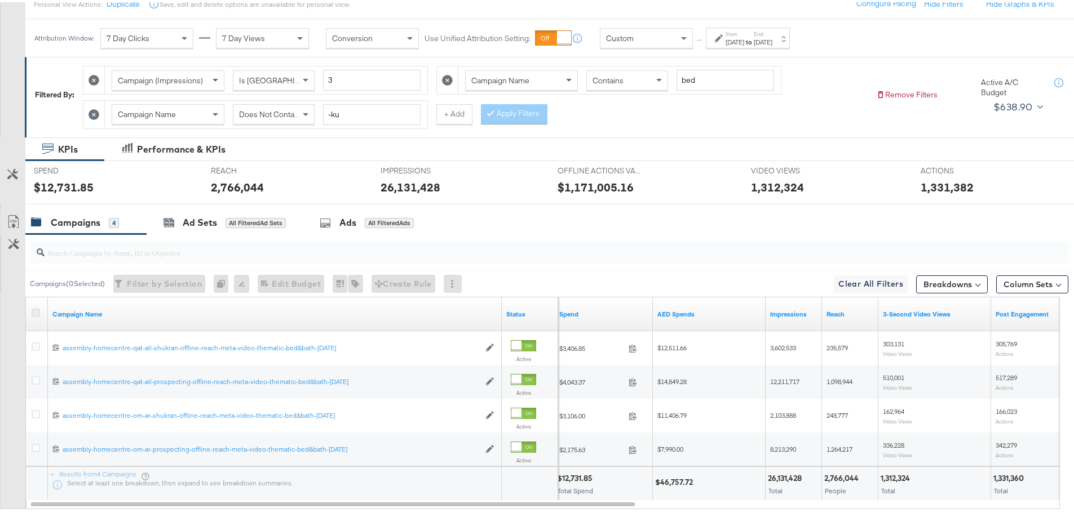
click at [36, 123] on icon at bounding box center [36, 311] width 8 height 8
click at [0, 0] on input "checkbox" at bounding box center [0, 0] width 0 height 0
click at [354, 123] on div "for 4 Campaigns" at bounding box center [388, 221] width 56 height 10
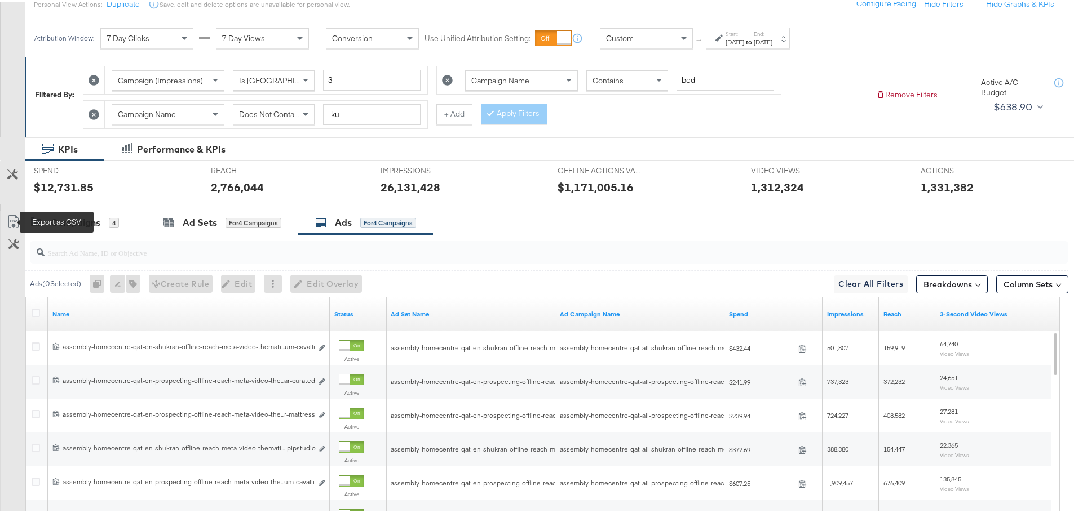
click at [9, 123] on icon at bounding box center [14, 220] width 14 height 14
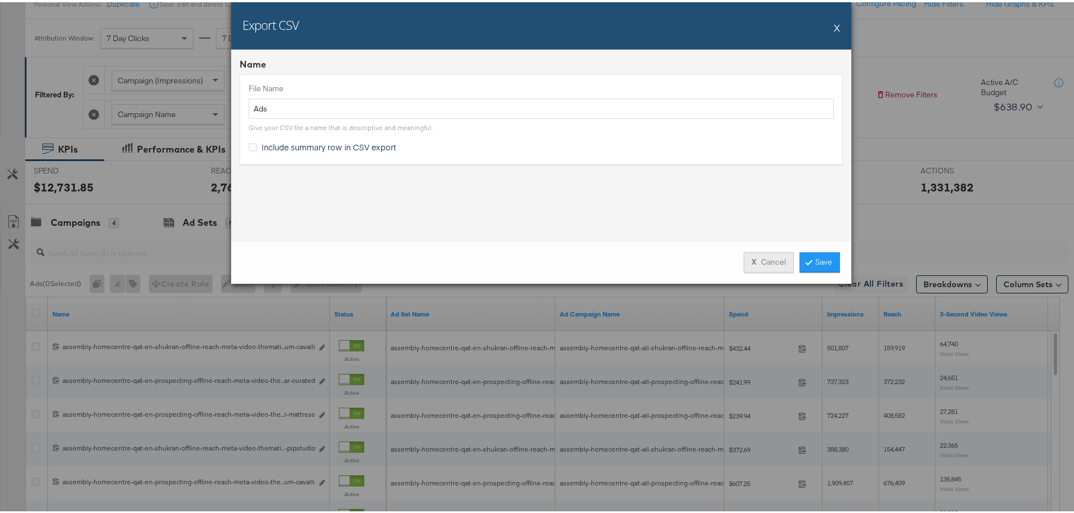
click at [354, 123] on button "X Cancel" at bounding box center [768, 260] width 50 height 20
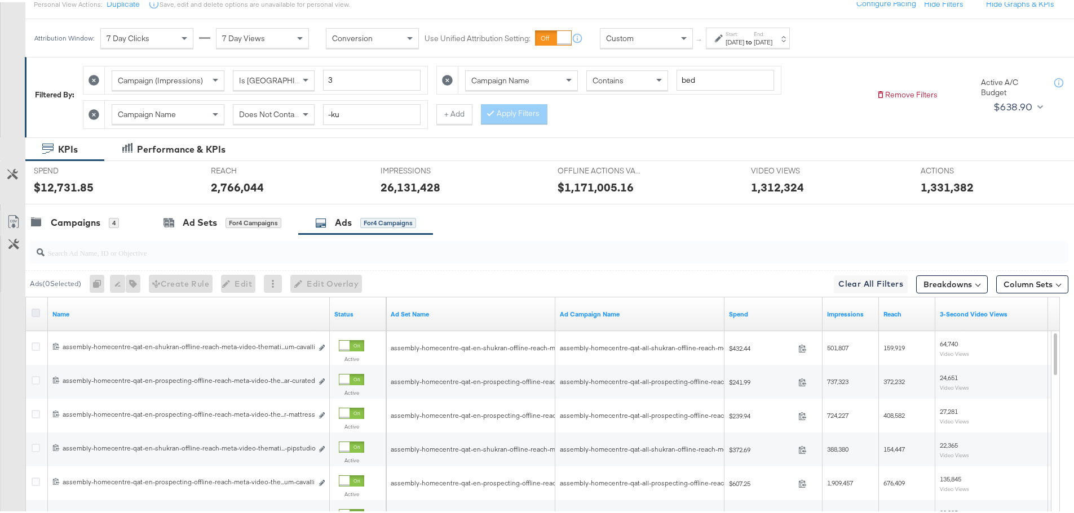
click at [38, 123] on icon at bounding box center [36, 311] width 8 height 8
click at [0, 0] on input "checkbox" at bounding box center [0, 0] width 0 height 0
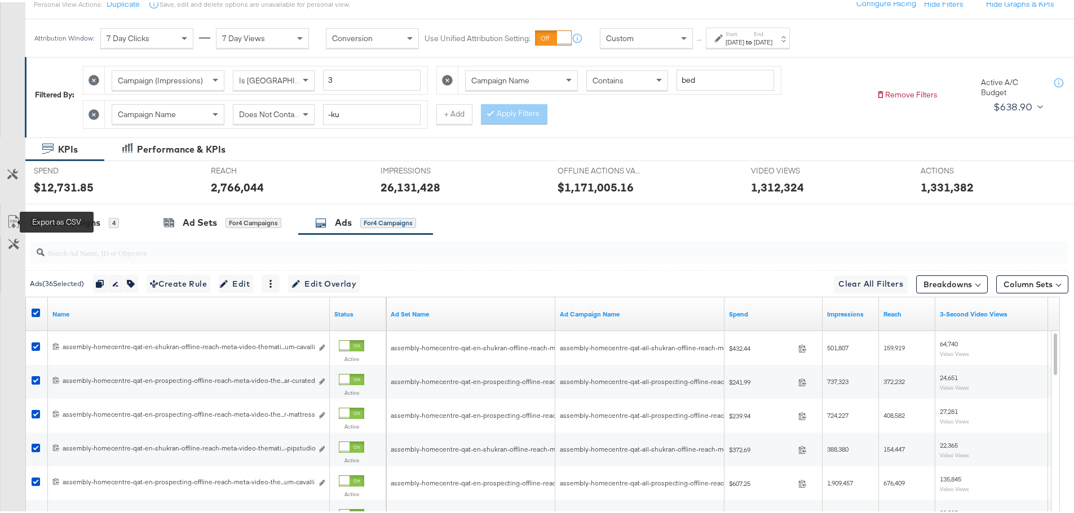
click at [11, 123] on icon at bounding box center [14, 220] width 14 height 14
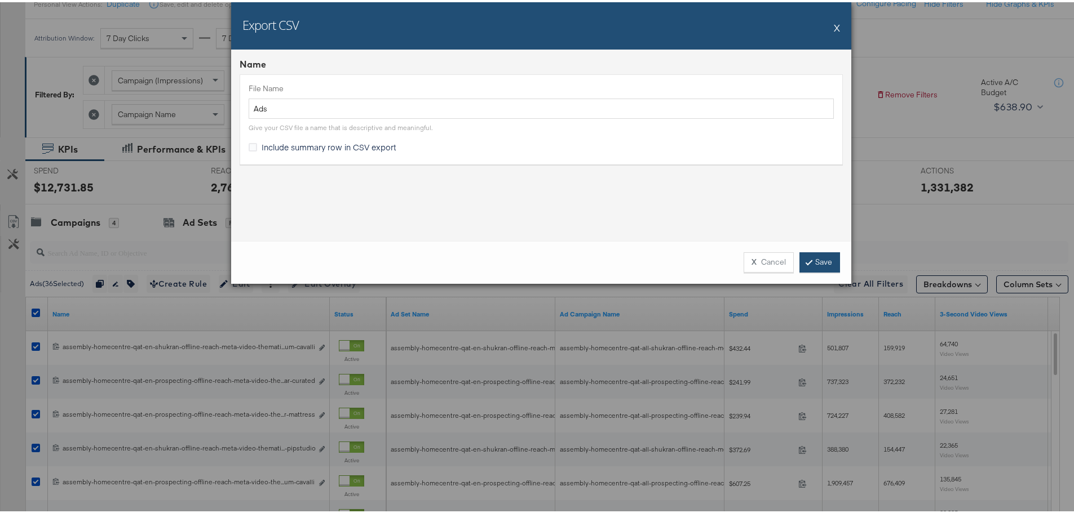
click at [354, 123] on link "Save" at bounding box center [819, 260] width 41 height 20
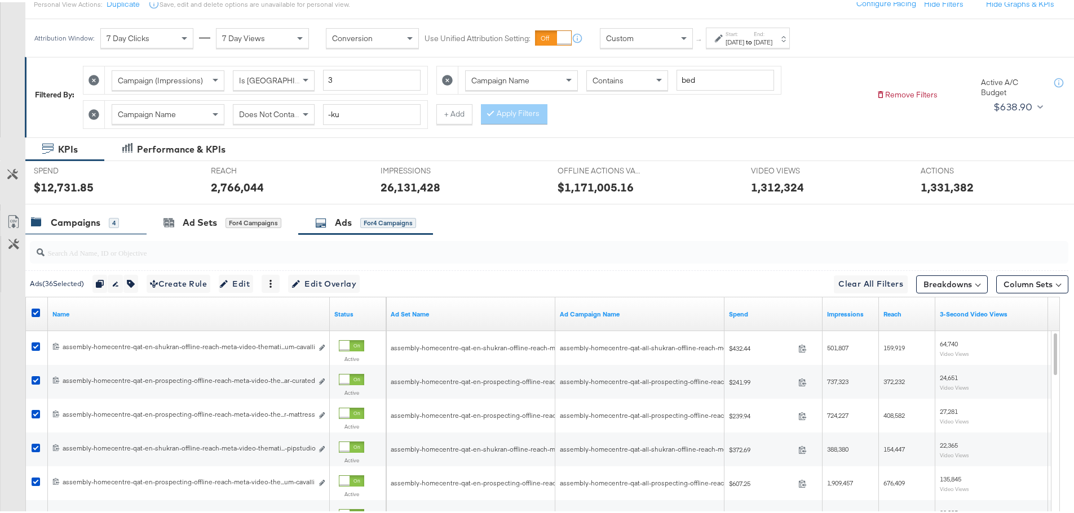
click at [95, 123] on div "Campaigns" at bounding box center [76, 220] width 50 height 13
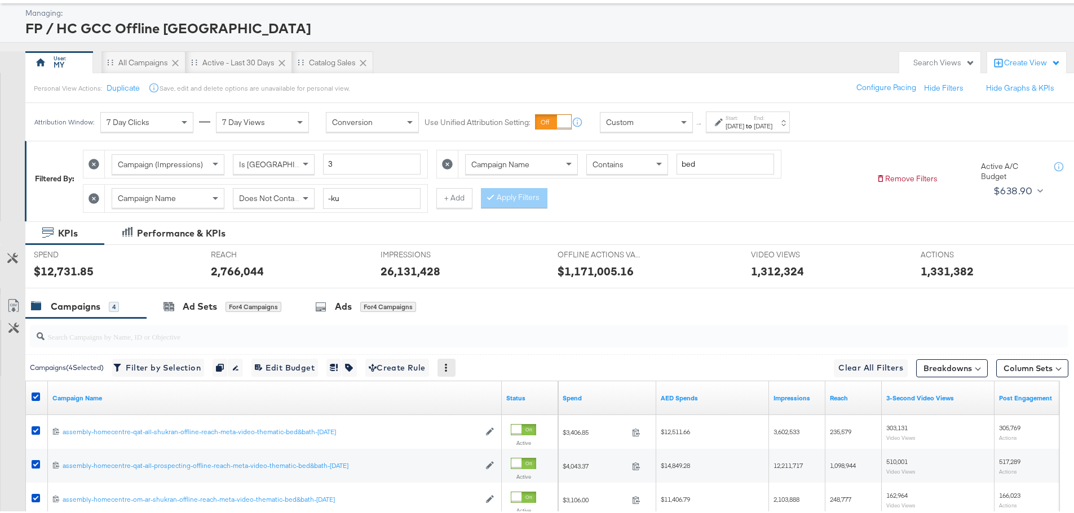
scroll to position [55, 0]
click at [354, 123] on input "-ku" at bounding box center [371, 197] width 97 height 21
type input "-qa"
click at [285, 123] on span "Does Not Contain" at bounding box center [269, 197] width 61 height 10
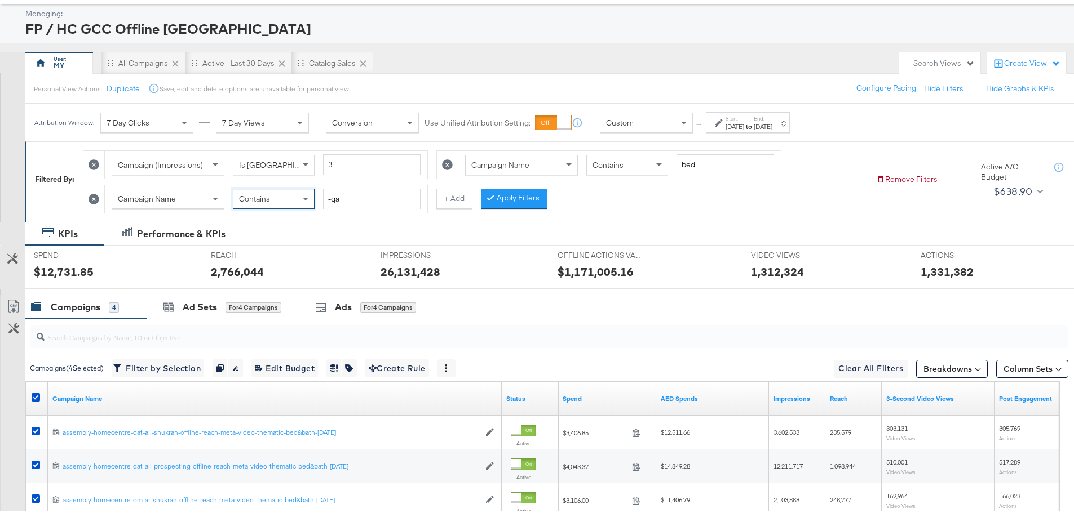
click at [354, 123] on div "Campaign (Impressions) Is Greater Than 3 Campaign Name Contains bed Campaign Na…" at bounding box center [475, 177] width 784 height 68
click at [354, 123] on input "bed" at bounding box center [724, 162] width 97 height 21
type input "31-oc"
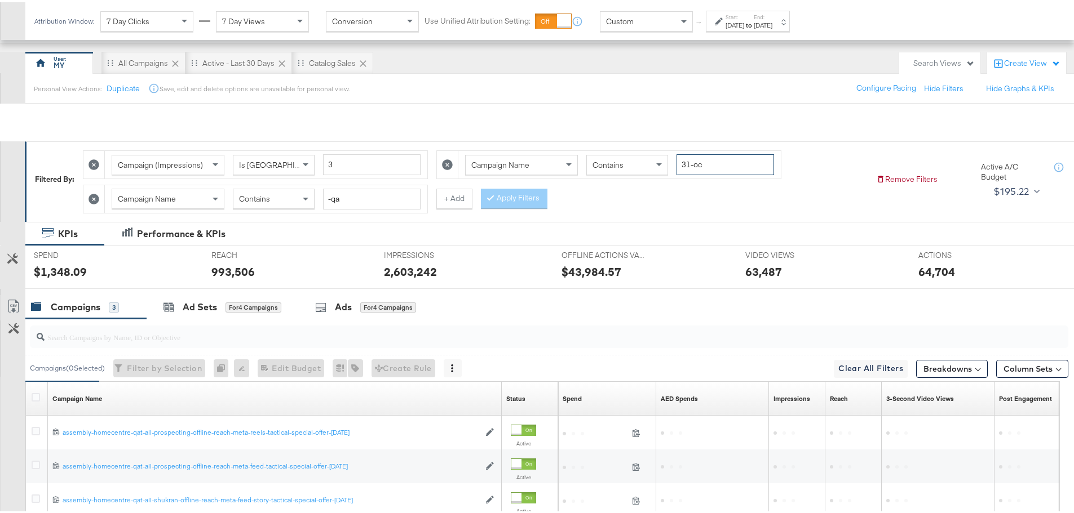
scroll to position [173, 0]
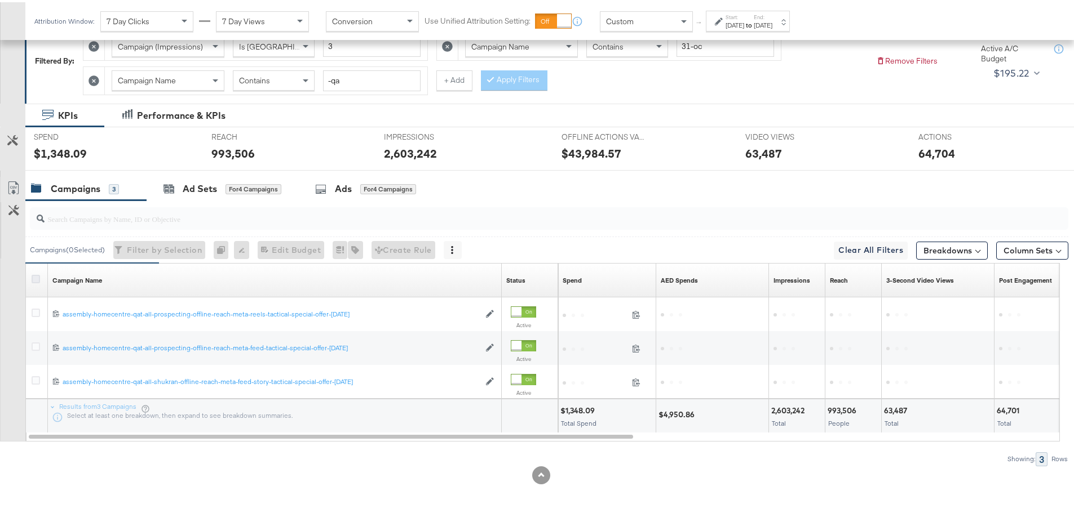
click at [38, 123] on icon at bounding box center [36, 277] width 8 height 8
click at [0, 0] on input "checkbox" at bounding box center [0, 0] width 0 height 0
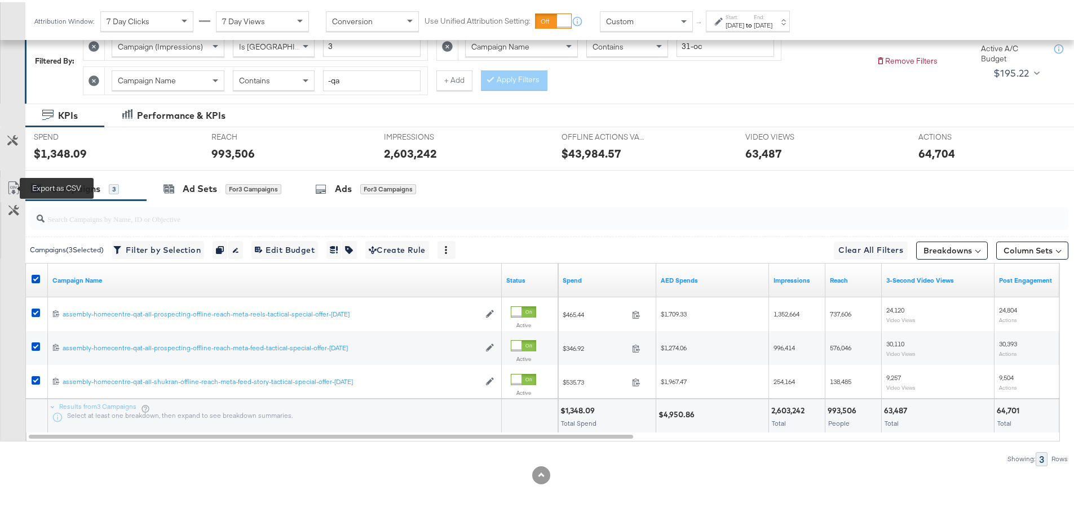
click at [16, 123] on icon at bounding box center [14, 186] width 14 height 14
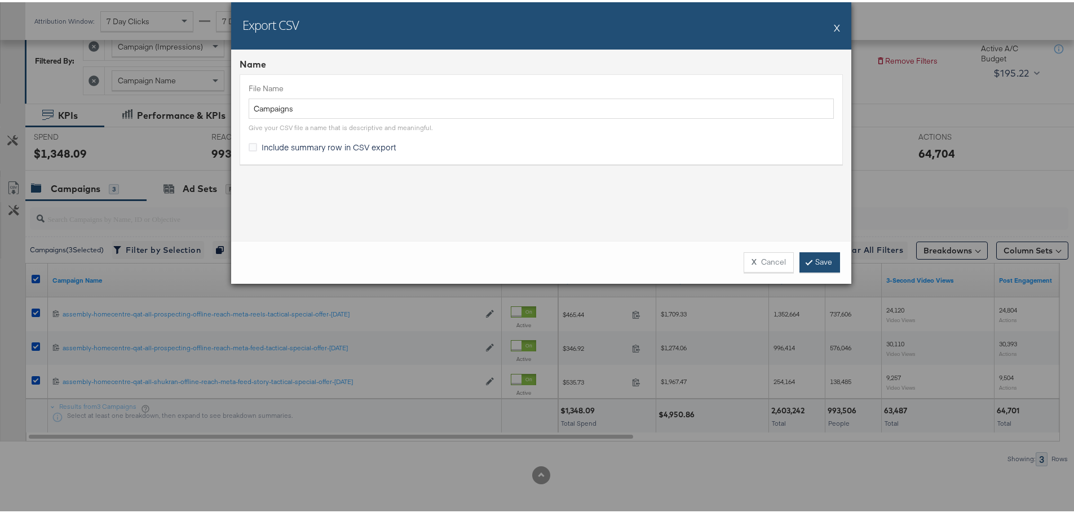
click at [354, 123] on link "Save" at bounding box center [819, 260] width 41 height 20
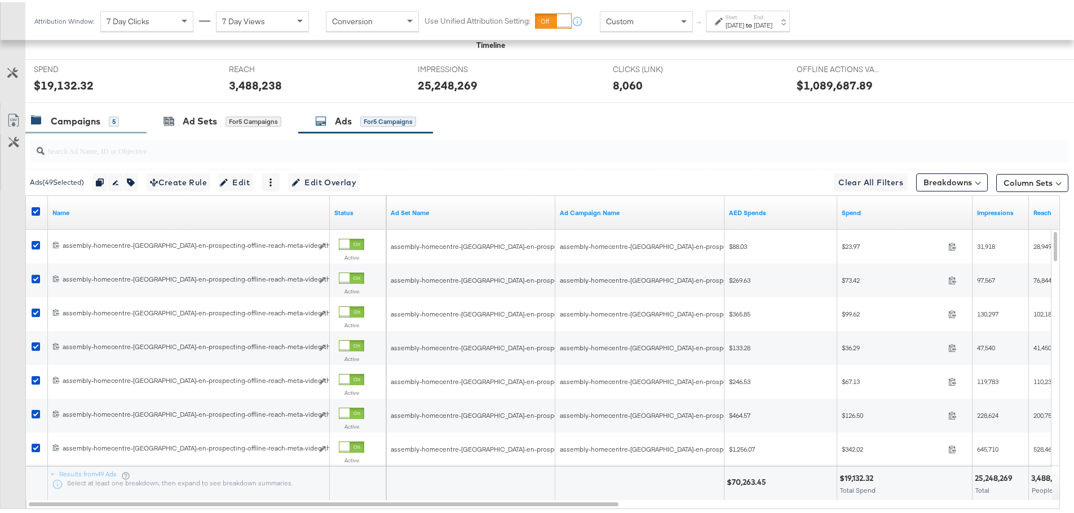
click at [100, 119] on div "Campaigns" at bounding box center [76, 119] width 50 height 13
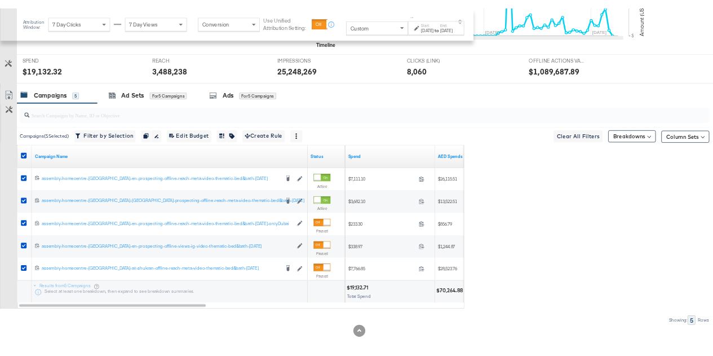
scroll to position [469, 0]
